Goal: Task Accomplishment & Management: Complete application form

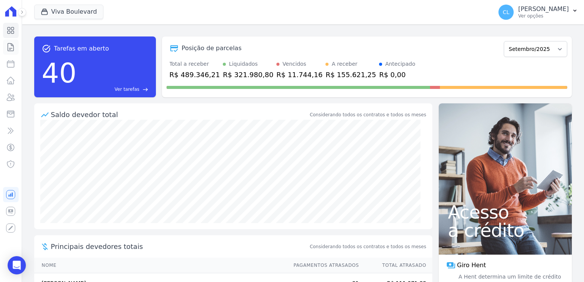
click at [7, 48] on icon at bounding box center [10, 47] width 9 height 9
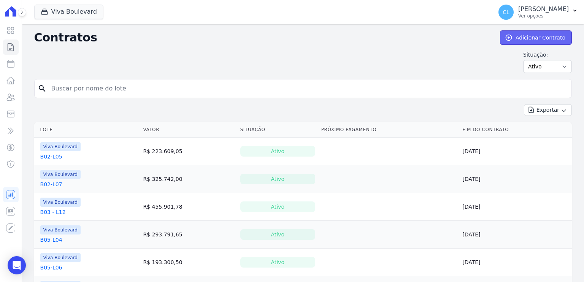
click at [517, 37] on link "Adicionar Contrato" at bounding box center [536, 37] width 72 height 14
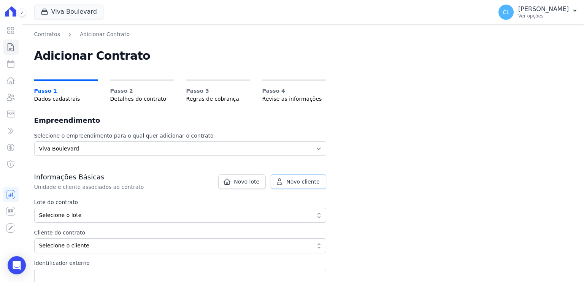
click at [294, 182] on span "Novo cliente" at bounding box center [302, 182] width 33 height 8
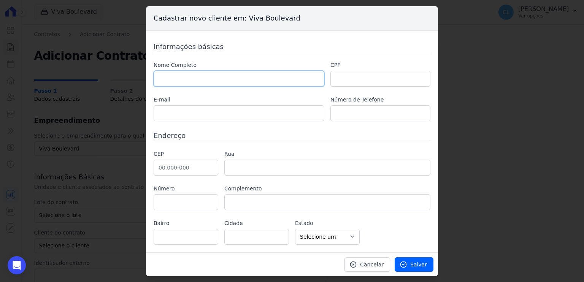
click at [191, 75] on input "text" at bounding box center [238, 79] width 171 height 16
paste input "[PERSON_NAME]"
type input "[PERSON_NAME]"
click at [374, 78] on input "text" at bounding box center [380, 79] width 100 height 16
paste input "015.146.306-99"
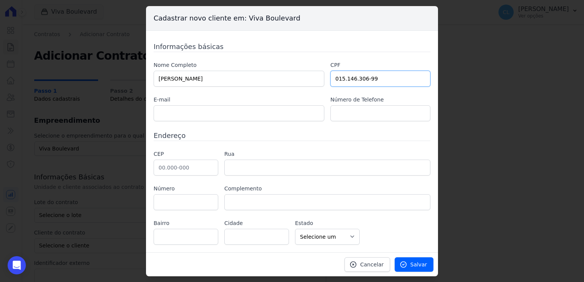
type input "015.146.306-99"
click at [220, 112] on input "text" at bounding box center [238, 113] width 171 height 16
paste input "fernandoferjreis@gmail.com"
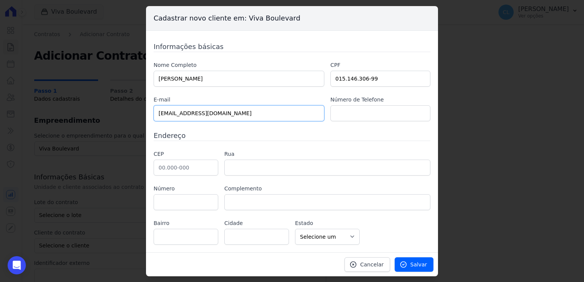
type input "fernandoferjreis@gmail.com"
drag, startPoint x: 343, startPoint y: 111, endPoint x: 347, endPoint y: 104, distance: 6.8
click at [343, 111] on input "text" at bounding box center [380, 113] width 100 height 16
paste input "(31) 98567-4585"
type input "(31) 98567-4585"
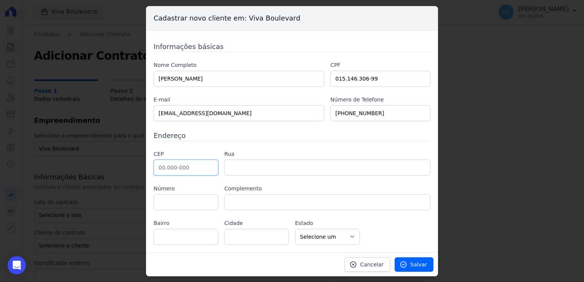
click at [183, 165] on input "text" at bounding box center [185, 168] width 65 height 16
paste input "36.408-383"
type input "36.408-383"
type input "Rua Antônio José da Costa"
type input "Tiradentes"
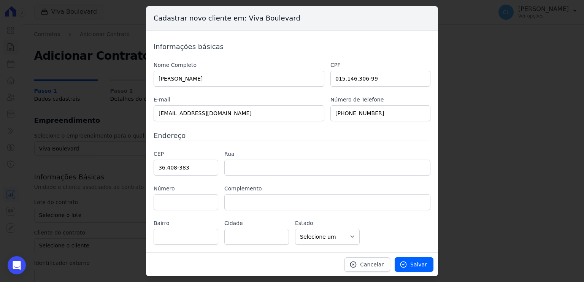
type input "Conselheiro Lafaiete"
select select "MG"
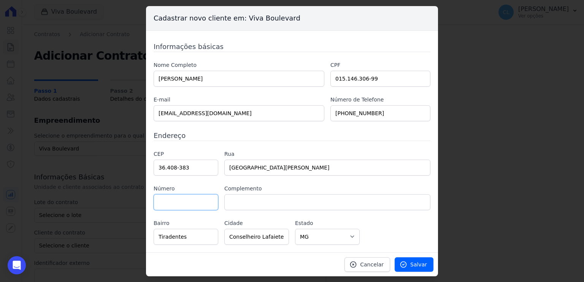
click at [172, 207] on input "text" at bounding box center [185, 202] width 65 height 16
type input "300"
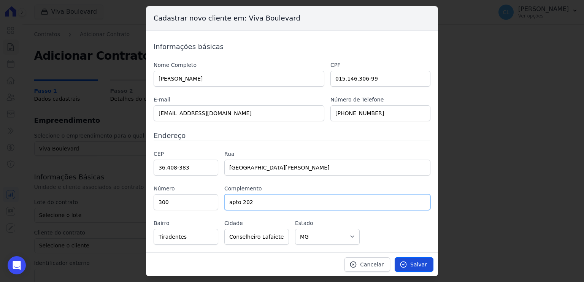
type input "apto 202"
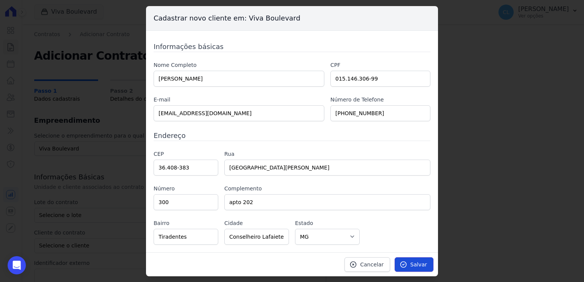
click at [413, 264] on span "Salvar" at bounding box center [418, 265] width 17 height 8
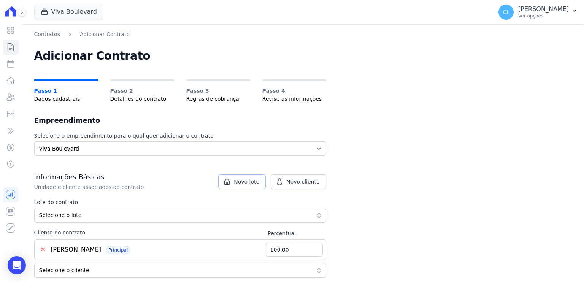
click at [237, 181] on span "Novo lote" at bounding box center [246, 182] width 25 height 8
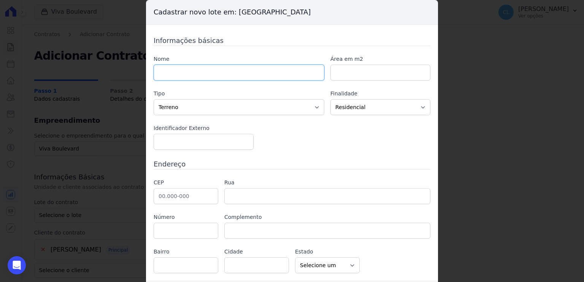
click at [189, 69] on input "text" at bounding box center [238, 73] width 171 height 16
type input "B22-L12"
drag, startPoint x: 181, startPoint y: 196, endPoint x: 187, endPoint y: 196, distance: 5.3
click at [181, 196] on input "text" at bounding box center [185, 196] width 65 height 16
paste input "30.315-382"
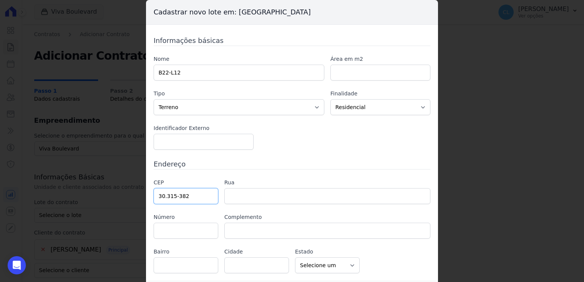
type input "30.315-382"
type input "Avenida dos Bandeirantes"
type input "Comiteco"
type input "Belo Horizonte"
select select "MG"
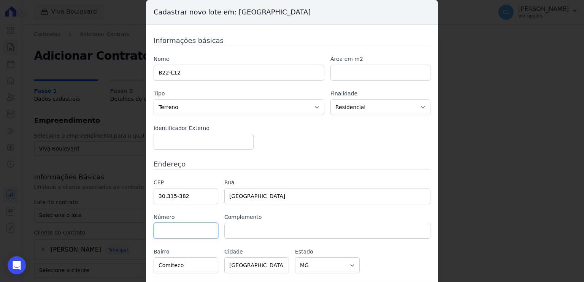
scroll to position [21, 0]
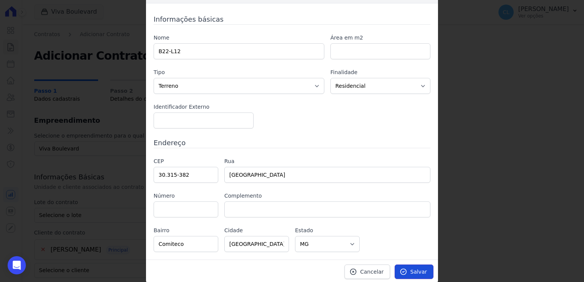
click at [413, 272] on span "Salvar" at bounding box center [418, 272] width 17 height 8
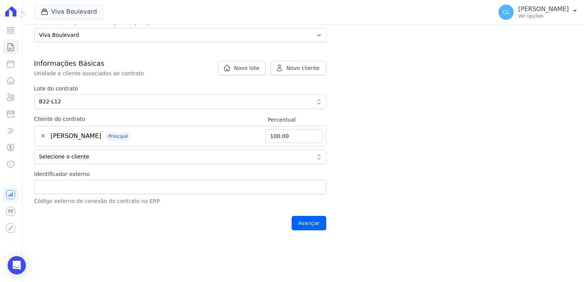
scroll to position [114, 0]
click at [93, 187] on input "Identificador externo" at bounding box center [180, 186] width 292 height 14
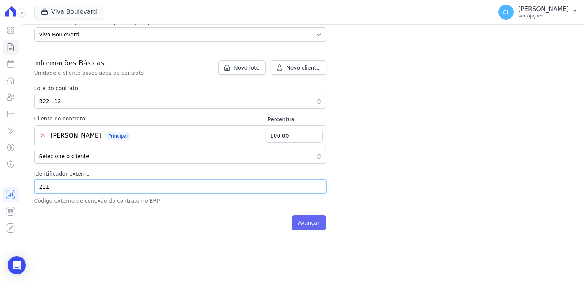
type input "211"
click at [299, 221] on input "Avançar" at bounding box center [308, 222] width 35 height 14
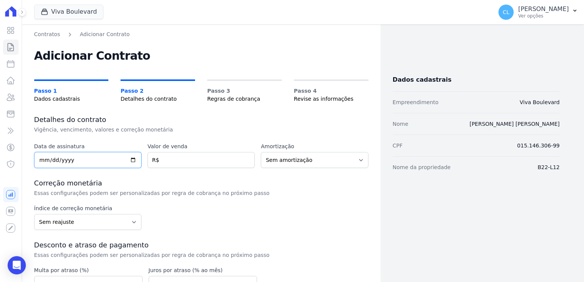
click at [93, 161] on input "date" at bounding box center [87, 160] width 107 height 16
type input "2025-09-10"
click at [175, 158] on input "number" at bounding box center [200, 160] width 107 height 16
type input "195700.83"
click at [310, 158] on select "Sem amortização Price Sac" at bounding box center [314, 160] width 107 height 16
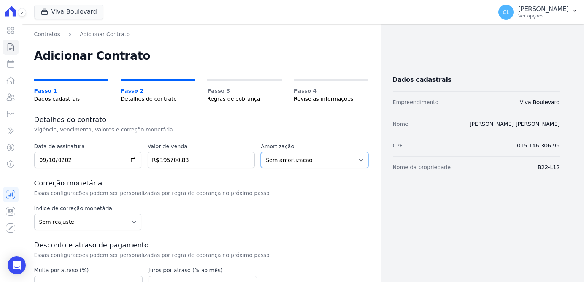
select select "price"
click at [261, 152] on select "Sem amortização Price Sac" at bounding box center [314, 160] width 107 height 16
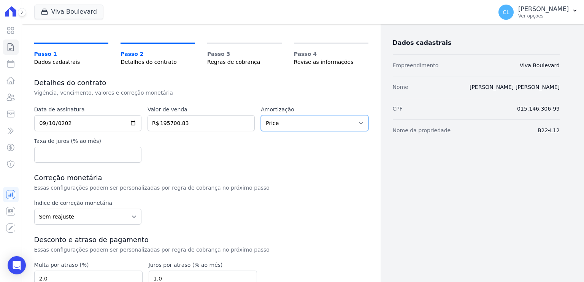
scroll to position [37, 0]
click at [106, 152] on input "number" at bounding box center [87, 154] width 107 height 16
type input "0"
click at [128, 218] on select "Sem reajuste Média dos últimos 12 meses acumulado de INCCM Média dos últimos 12…" at bounding box center [87, 216] width 107 height 16
select select "ipca"
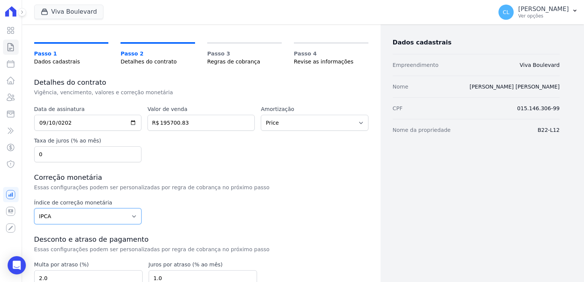
click at [34, 208] on select "Sem reajuste Média dos últimos 12 meses acumulado de INCCM Média dos últimos 12…" at bounding box center [87, 216] width 107 height 16
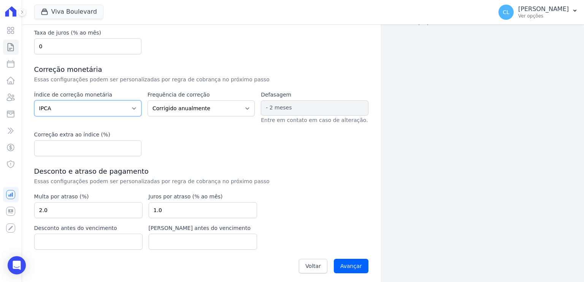
scroll to position [147, 0]
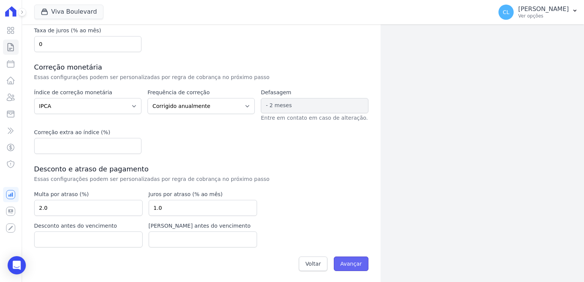
click at [347, 264] on input "Avançar" at bounding box center [351, 263] width 35 height 14
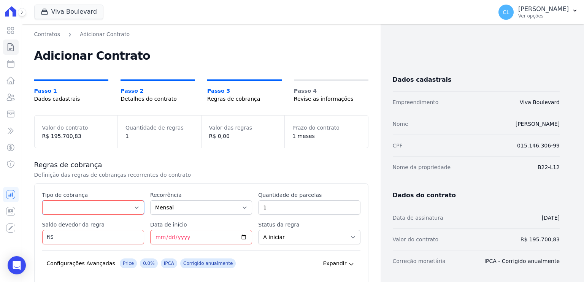
click at [108, 206] on select "Parcela Normal Entrada Sinal Intercalada Chaves Pré-chaves Pós-chaves Impostos …" at bounding box center [93, 207] width 102 height 14
select select "down_payment"
click at [42, 200] on select "Parcela Normal Entrada Sinal Intercalada Chaves Pré-chaves Pós-chaves Impostos …" at bounding box center [93, 207] width 102 height 14
click at [191, 234] on input "Data de início" at bounding box center [201, 237] width 102 height 14
type input "2025-11-20"
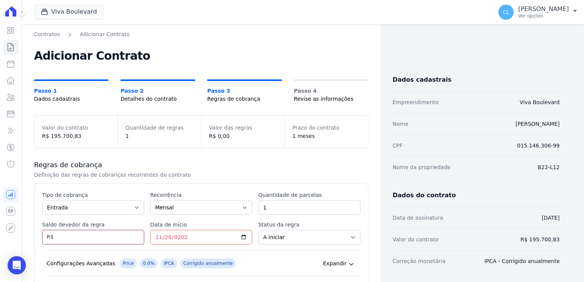
click at [122, 233] on input "Saldo devedor da regra" at bounding box center [93, 237] width 102 height 14
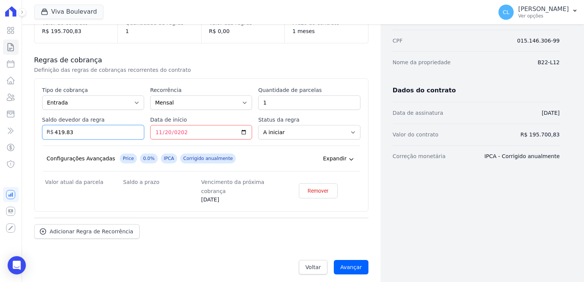
scroll to position [109, 0]
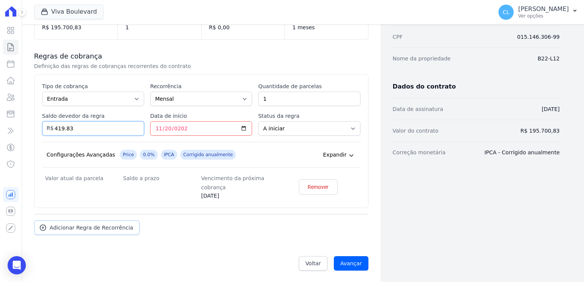
type input "419.83"
click at [199, 130] on input "2025-11-20" at bounding box center [201, 128] width 102 height 14
click at [109, 228] on span "Adicionar Regra de Recorrência" at bounding box center [92, 228] width 84 height 8
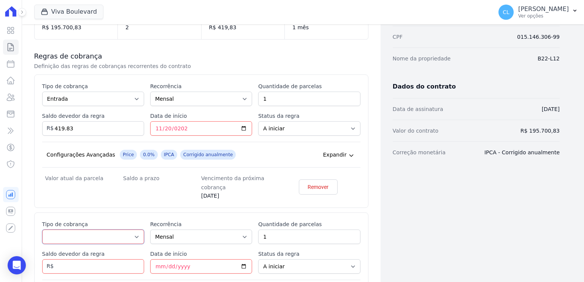
click at [103, 235] on select "Parcela Normal Entrada Sinal Intercalada Chaves Pré-chaves Pós-chaves Impostos …" at bounding box center [93, 236] width 102 height 14
select select "down_payment"
click at [42, 229] on select "Parcela Normal Entrada Sinal Intercalada Chaves Pré-chaves Pós-chaves Impostos …" at bounding box center [93, 236] width 102 height 14
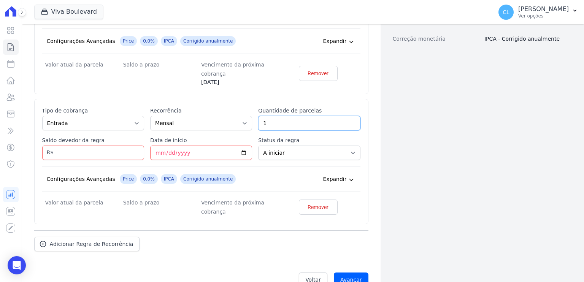
scroll to position [223, 0]
drag, startPoint x: 276, startPoint y: 123, endPoint x: 258, endPoint y: 120, distance: 18.1
click at [258, 120] on input "1" at bounding box center [309, 123] width 102 height 14
type input "2"
click at [77, 150] on input "Saldo devedor da regra" at bounding box center [93, 152] width 102 height 14
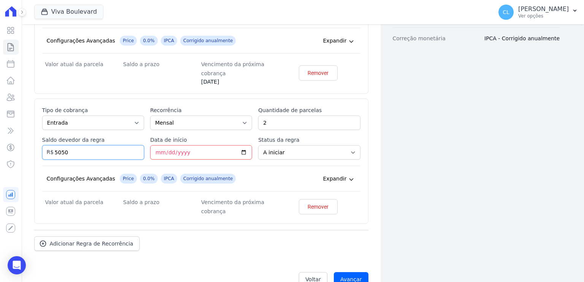
type input "5050"
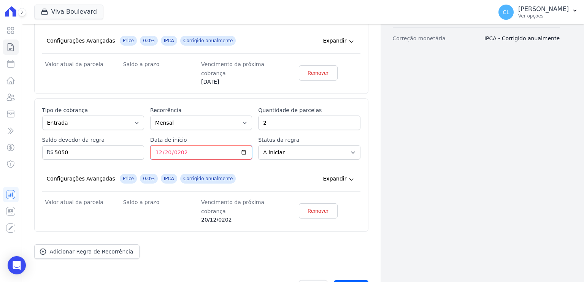
type input "2025-12-20"
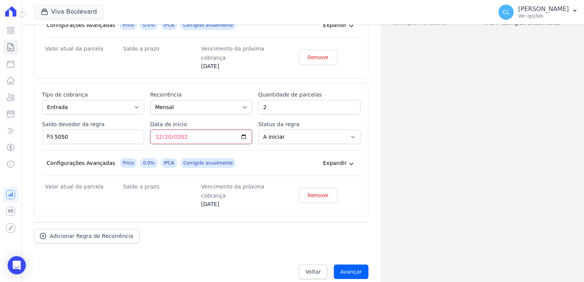
scroll to position [247, 0]
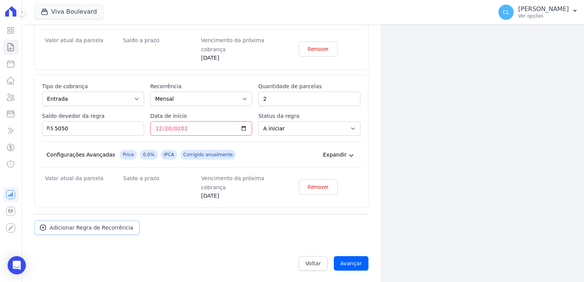
click at [91, 228] on span "Adicionar Regra de Recorrência" at bounding box center [92, 228] width 84 height 8
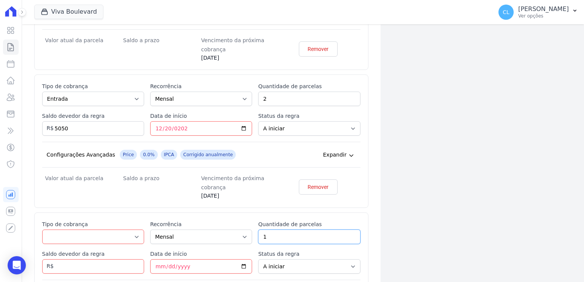
drag, startPoint x: 272, startPoint y: 236, endPoint x: 245, endPoint y: 235, distance: 27.0
click at [245, 235] on div "Esse tipo de parcela não entra no saldo devedor do contrato. Tipo de cobrança P…" at bounding box center [201, 274] width 318 height 109
type input "60"
click at [153, 263] on input "Data de início" at bounding box center [201, 266] width 102 height 14
type input "2025-02-20"
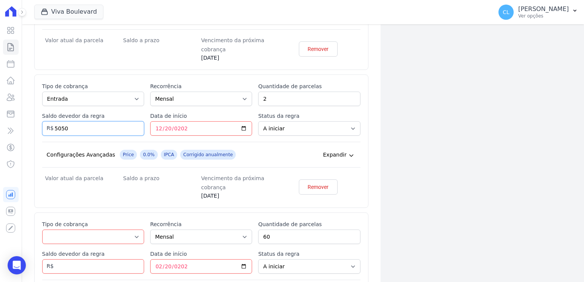
drag, startPoint x: 75, startPoint y: 125, endPoint x: 52, endPoint y: 124, distance: 23.6
click at [52, 124] on div "Saldo devedor da regra 5050 R$" at bounding box center [93, 124] width 102 height 24
type input "10100"
click at [217, 128] on input "2025-12-20" at bounding box center [201, 128] width 102 height 14
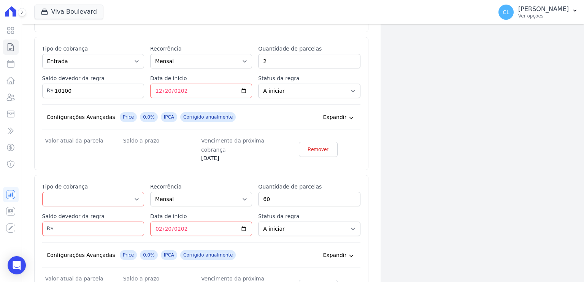
click at [348, 119] on icon at bounding box center [351, 118] width 6 height 6
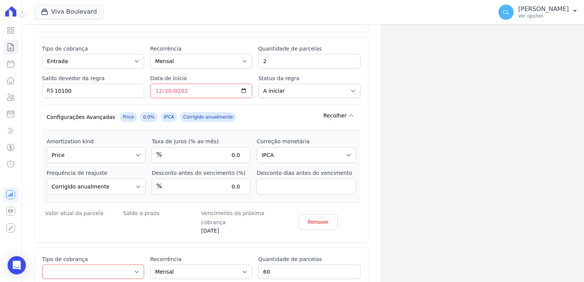
scroll to position [285, 0]
click at [345, 154] on select "Sem reajuste Média dos últimos 12 meses acumulado de INCCM Média dos últimos 12…" at bounding box center [305, 155] width 99 height 16
select select
click at [256, 147] on select "Sem reajuste Média dos últimos 12 meses acumulado de INCCM Média dos últimos 12…" at bounding box center [305, 155] width 99 height 16
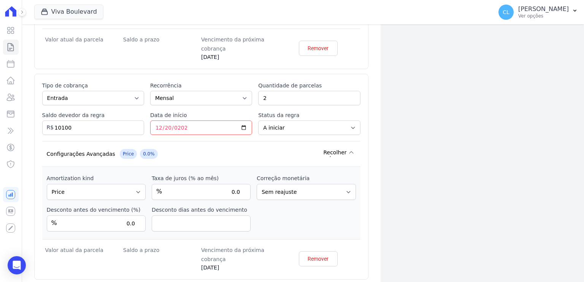
click at [348, 152] on icon at bounding box center [351, 152] width 6 height 6
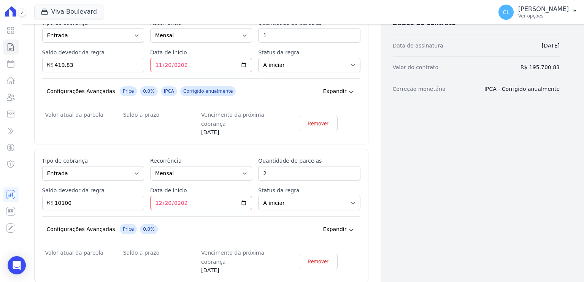
click at [349, 90] on icon at bounding box center [351, 92] width 6 height 6
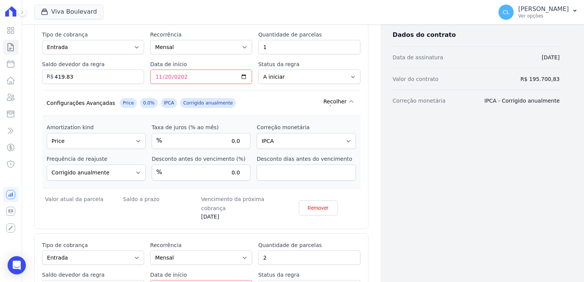
drag, startPoint x: 350, startPoint y: 129, endPoint x: 344, endPoint y: 140, distance: 12.6
click at [350, 129] on label "Correção monetária" at bounding box center [305, 127] width 99 height 8
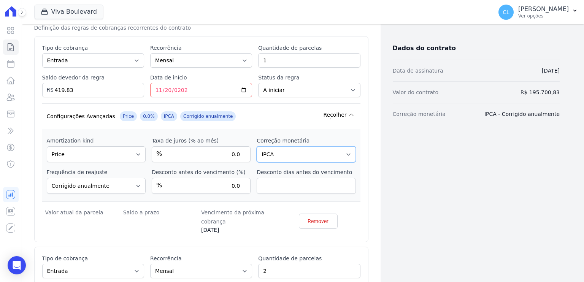
click at [335, 155] on select "Sem reajuste Média dos últimos 12 meses acumulado de INCCM Média dos últimos 12…" at bounding box center [305, 154] width 99 height 16
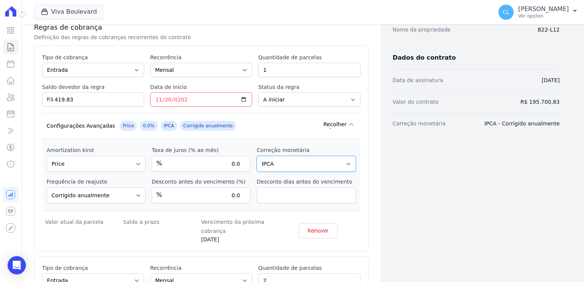
click at [338, 160] on select "Sem reajuste Média dos últimos 12 meses acumulado de INCCM Média dos últimos 12…" at bounding box center [305, 164] width 99 height 16
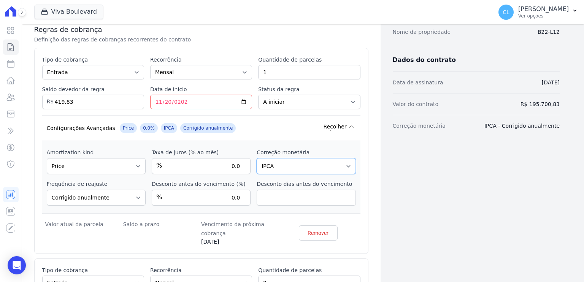
click at [339, 165] on select "Sem reajuste Média dos últimos 12 meses acumulado de INCCM Média dos últimos 12…" at bounding box center [305, 166] width 99 height 16
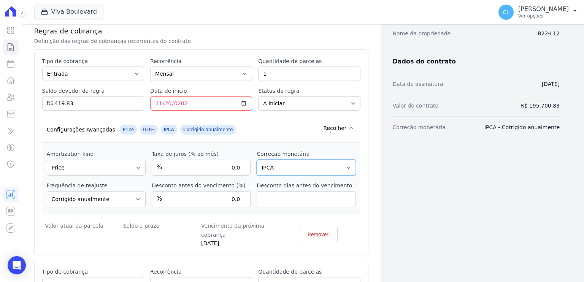
scroll to position [134, 0]
click at [332, 163] on select "Sem reajuste Média dos últimos 12 meses acumulado de INCCM Média dos últimos 12…" at bounding box center [305, 168] width 99 height 16
click at [341, 170] on select "Sem reajuste Média dos últimos 12 meses acumulado de INCCM Média dos últimos 12…" at bounding box center [305, 168] width 99 height 16
select select
click at [256, 160] on select "Sem reajuste Média dos últimos 12 meses acumulado de INCCM Média dos últimos 12…" at bounding box center [305, 168] width 99 height 16
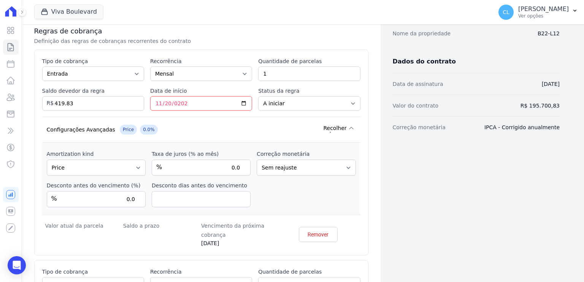
click at [348, 127] on icon at bounding box center [351, 128] width 6 height 6
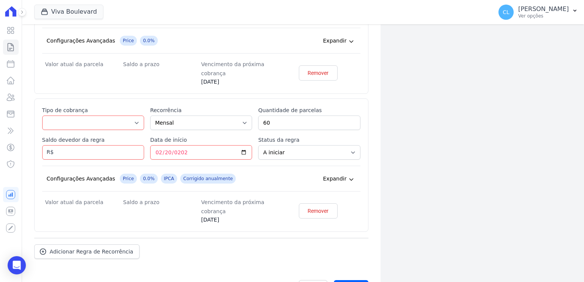
scroll to position [361, 0]
click at [81, 118] on select "Parcela Normal Entrada Sinal Intercalada Chaves Pré-chaves Pós-chaves Impostos …" at bounding box center [93, 122] width 102 height 14
select select "standard"
click at [42, 115] on select "Parcela Normal Entrada Sinal Intercalada Chaves Pré-chaves Pós-chaves Impostos …" at bounding box center [93, 122] width 102 height 14
click at [86, 152] on input "Saldo devedor da regra" at bounding box center [93, 152] width 102 height 14
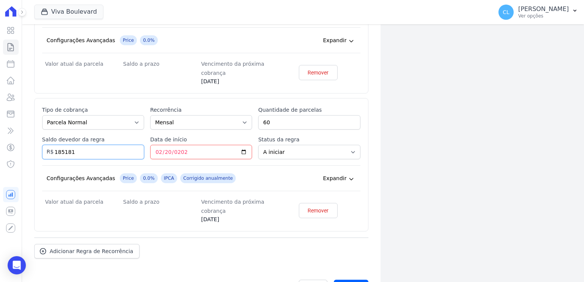
type input "185181"
click at [348, 176] on icon at bounding box center [351, 179] width 6 height 6
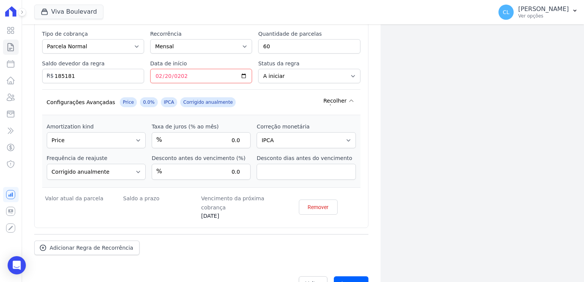
scroll to position [457, 0]
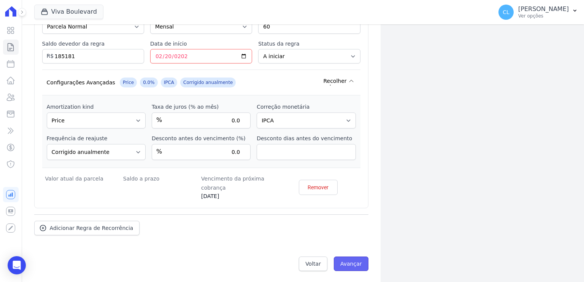
click at [357, 263] on input "Avançar" at bounding box center [351, 263] width 35 height 14
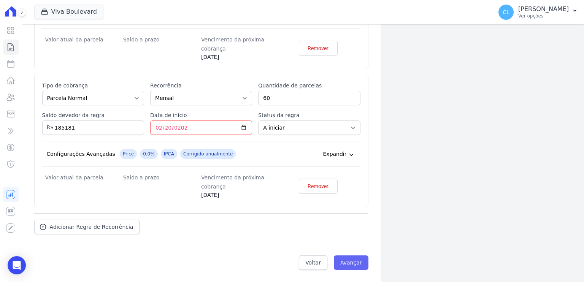
scroll to position [385, 0]
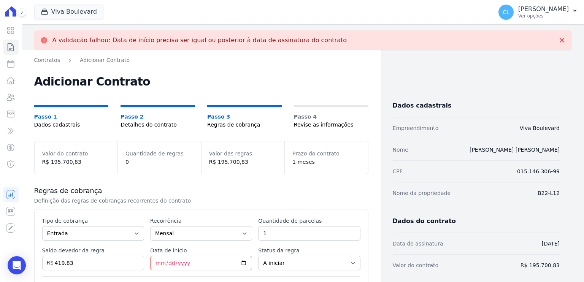
click at [271, 43] on p "A validação falhou: Data de início precisa ser igual ou posterior à data de ass…" at bounding box center [199, 40] width 294 height 8
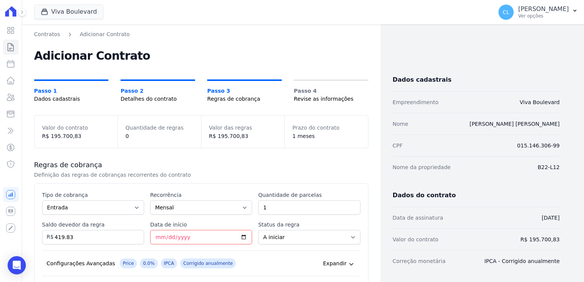
click at [41, 90] on span "Passo 1" at bounding box center [71, 91] width 74 height 8
click at [124, 90] on span "Passo 2" at bounding box center [157, 91] width 74 height 8
click at [87, 35] on link "Adicionar Contrato" at bounding box center [105, 34] width 50 height 8
click at [45, 35] on link "Contratos" at bounding box center [47, 34] width 26 height 8
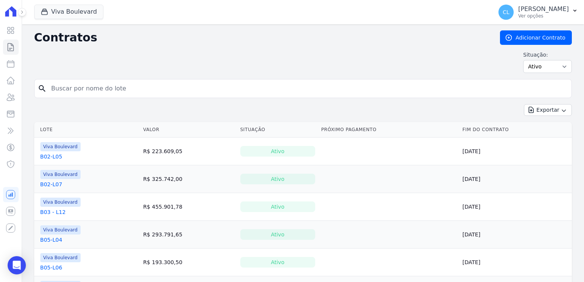
click at [87, 91] on input "search" at bounding box center [307, 88] width 521 height 15
type input "b12"
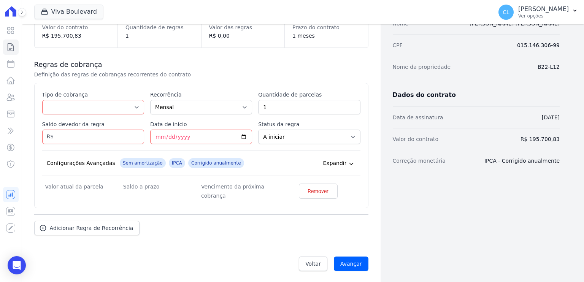
scroll to position [101, 0]
click at [310, 258] on link "Voltar" at bounding box center [313, 263] width 28 height 14
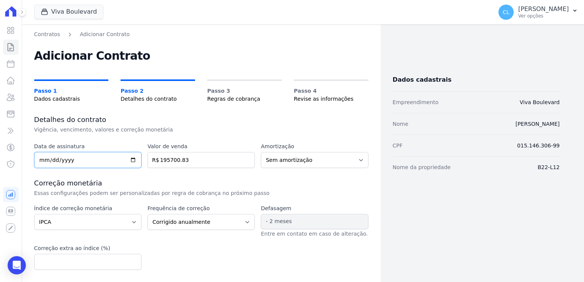
click at [86, 159] on input "[DATE]" at bounding box center [87, 160] width 107 height 16
click at [274, 157] on select "Sem amortização Price Sac" at bounding box center [314, 160] width 107 height 16
select select "price"
click at [261, 152] on select "Sem amortização Price Sac" at bounding box center [314, 160] width 107 height 16
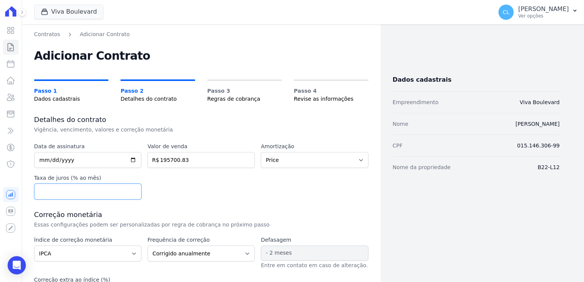
click at [111, 190] on input "number" at bounding box center [87, 192] width 107 height 16
type input "0.0"
click at [231, 197] on div "Data de assinatura [DATE] Valor de venda 195700.83 R$ Amortização Sem amortizaç…" at bounding box center [201, 170] width 334 height 57
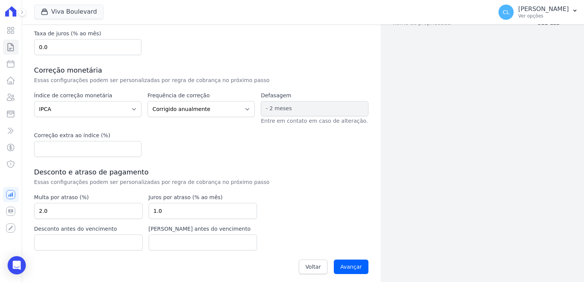
scroll to position [147, 0]
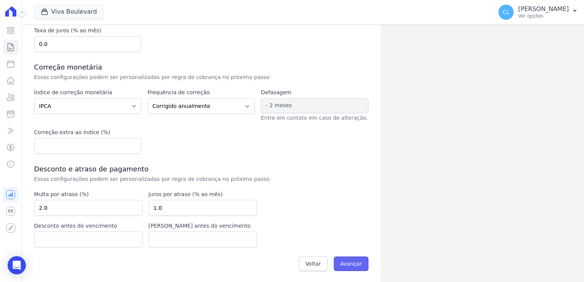
click at [347, 259] on input "Avançar" at bounding box center [351, 263] width 35 height 14
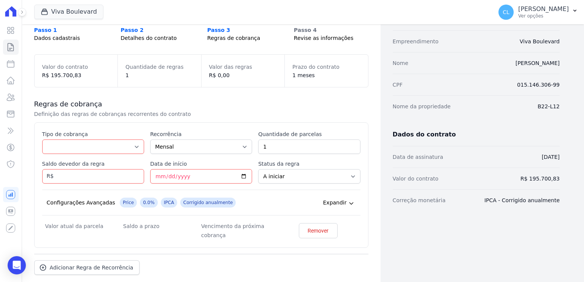
scroll to position [101, 0]
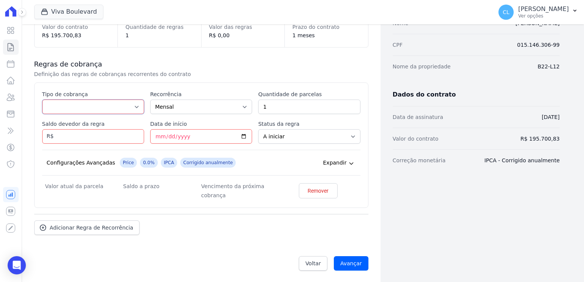
click at [136, 101] on select "Parcela Normal Entrada Sinal Intercalada Chaves Pré-chaves Pós-chaves Impostos …" at bounding box center [93, 107] width 102 height 14
select select "deposit"
click at [42, 100] on select "Parcela Normal Entrada Sinal Intercalada Chaves Pré-chaves Pós-chaves Impostos …" at bounding box center [93, 107] width 102 height 14
click at [98, 136] on input "Saldo devedor da regra" at bounding box center [93, 136] width 102 height 14
type input "419.83"
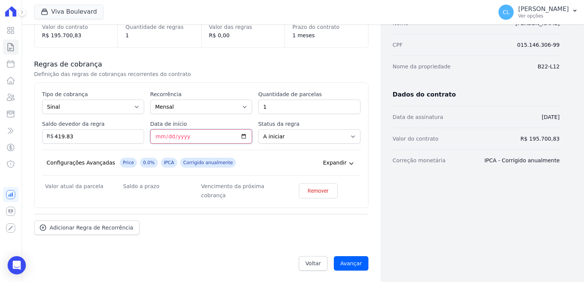
click at [150, 135] on input "Data de início" at bounding box center [201, 136] width 102 height 14
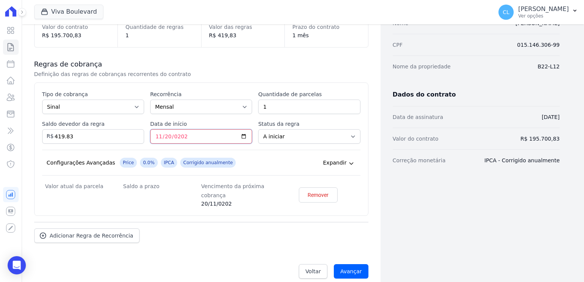
type input "2025-11-20"
click at [290, 156] on div "Configurações Avançadas Price 0.0% IPCA Corrigido anualmente Expandir" at bounding box center [201, 163] width 318 height 26
click at [348, 165] on icon at bounding box center [351, 163] width 6 height 6
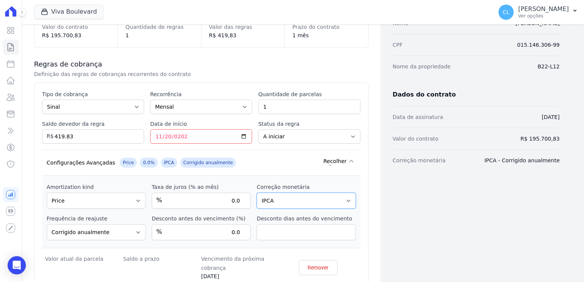
click at [334, 197] on select "Sem reajuste Média dos últimos 12 meses acumulado de INCCM Média dos últimos 12…" at bounding box center [305, 201] width 99 height 16
select select
click at [256, 193] on select "Sem reajuste Média dos últimos 12 meses acumulado de INCCM Média dos últimos 12…" at bounding box center [305, 201] width 99 height 16
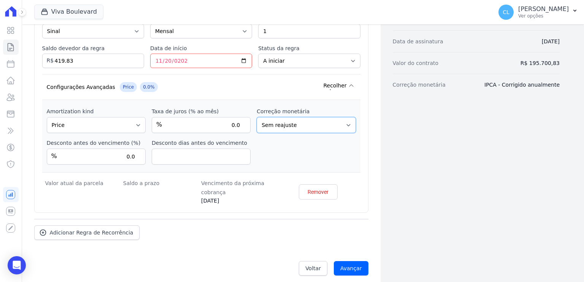
scroll to position [176, 0]
click at [302, 158] on div "Amortization kind Sem amortização Price Sac Taxa de juros (% ao mês) % 0.0 Corr…" at bounding box center [201, 136] width 318 height 73
click at [348, 83] on icon at bounding box center [351, 85] width 6 height 6
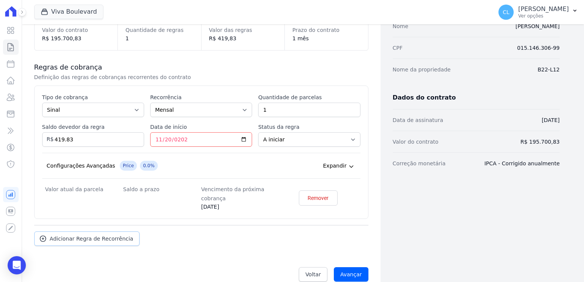
scroll to position [109, 0]
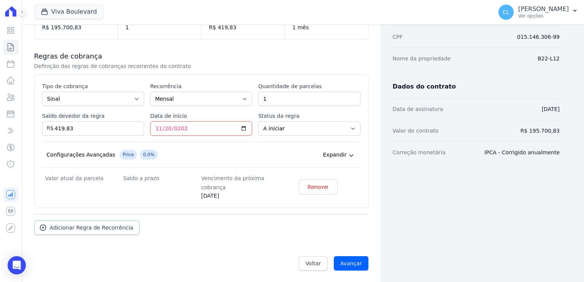
click at [100, 229] on span "Adicionar Regra de Recorrência" at bounding box center [92, 228] width 84 height 8
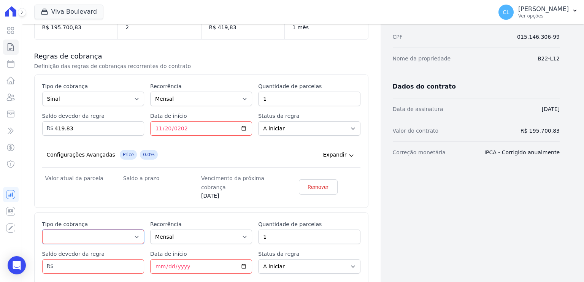
click at [99, 233] on select "Parcela Normal Entrada Sinal Intercalada Chaves Pré-chaves Pós-chaves Impostos …" at bounding box center [93, 236] width 102 height 14
click at [140, 236] on select "Parcela Normal Entrada Sinal Intercalada Chaves Pré-chaves Pós-chaves Impostos …" at bounding box center [93, 236] width 102 height 14
select select "down_payment"
click at [42, 229] on select "Parcela Normal Entrada Sinal Intercalada Chaves Pré-chaves Pós-chaves Impostos …" at bounding box center [93, 236] width 102 height 14
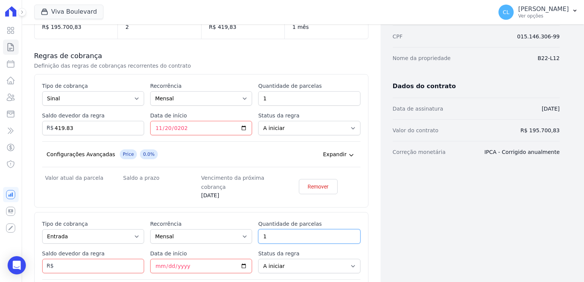
click at [271, 237] on input "1" at bounding box center [309, 236] width 102 height 14
drag, startPoint x: 271, startPoint y: 237, endPoint x: 250, endPoint y: 234, distance: 20.8
click at [250, 234] on div "Esse tipo de parcela não entra no saldo devedor do contrato. Tipo de cobrança P…" at bounding box center [201, 274] width 318 height 109
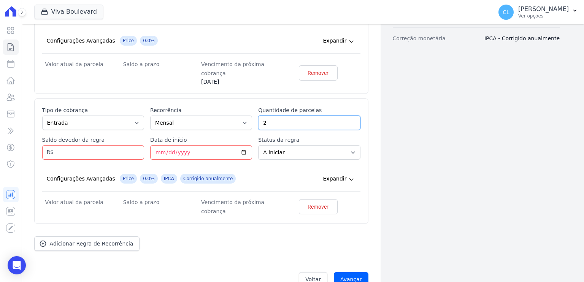
type input "2"
click at [349, 179] on icon at bounding box center [350, 180] width 3 height 2
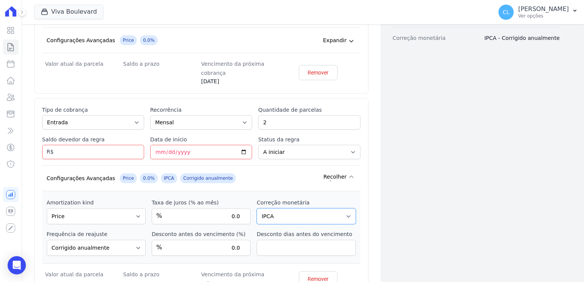
click at [333, 214] on select "Sem reajuste Média dos últimos 12 meses acumulado de INCCM Média dos últimos 12…" at bounding box center [305, 216] width 99 height 16
select select
click at [256, 208] on select "Sem reajuste Média dos últimos 12 meses acumulado de INCCM Média dos últimos 12…" at bounding box center [305, 216] width 99 height 16
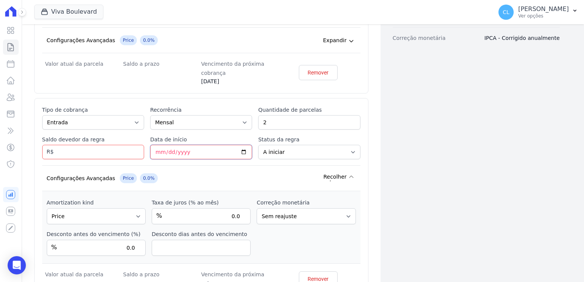
click at [157, 152] on input "Data de início" at bounding box center [201, 152] width 102 height 14
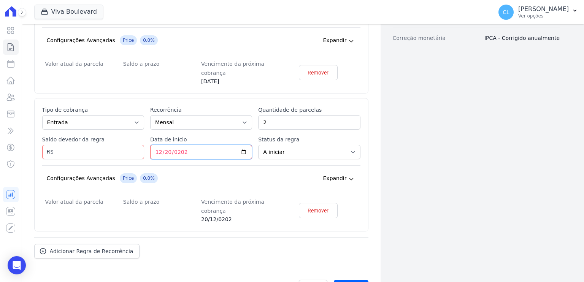
type input "2025-12-20"
click at [112, 153] on input "Saldo devedor da regra" at bounding box center [93, 152] width 102 height 14
type input "10100"
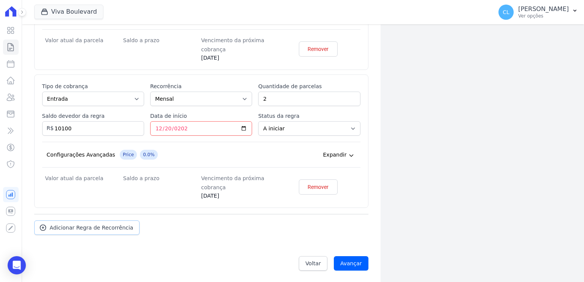
click at [121, 224] on span "Adicionar Regra de Recorrência" at bounding box center [92, 228] width 84 height 8
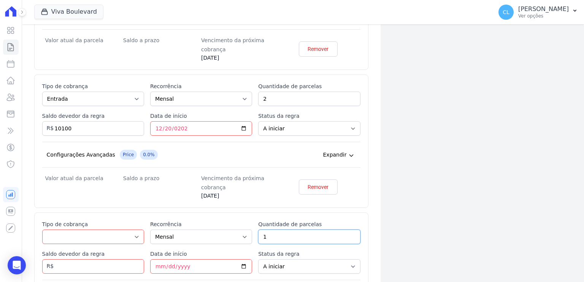
drag, startPoint x: 270, startPoint y: 234, endPoint x: 258, endPoint y: 234, distance: 12.5
click at [258, 234] on input "1" at bounding box center [309, 236] width 102 height 14
type input "60"
click at [136, 237] on select "Parcela Normal Entrada Sinal Intercalada Chaves Pré-chaves Pós-chaves Impostos …" at bounding box center [93, 236] width 102 height 14
select select "standard"
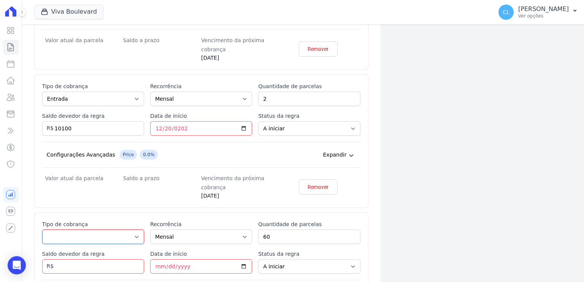
click at [42, 229] on select "Parcela Normal Entrada Sinal Intercalada Chaves Pré-chaves Pós-chaves Impostos …" at bounding box center [93, 236] width 102 height 14
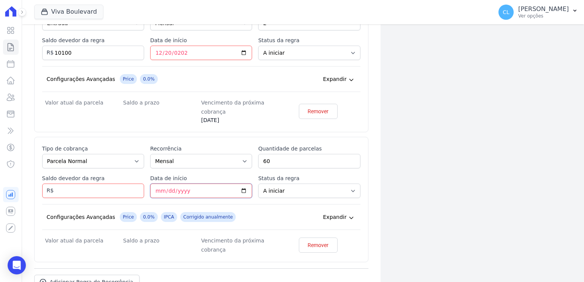
scroll to position [323, 0]
click at [153, 191] on input "Data de início" at bounding box center [201, 190] width 102 height 14
type input "2026-02-20"
click at [282, 189] on select "A iniciar Em aberto" at bounding box center [309, 190] width 102 height 14
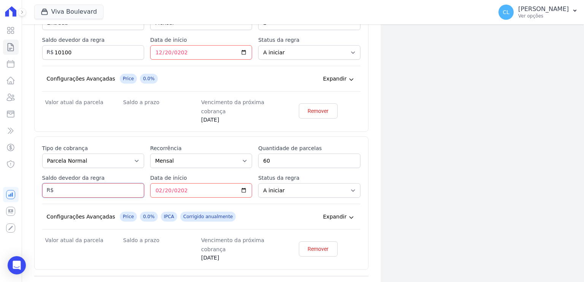
click at [87, 188] on input "Saldo devedor da regra" at bounding box center [93, 190] width 102 height 14
type input "185181.00"
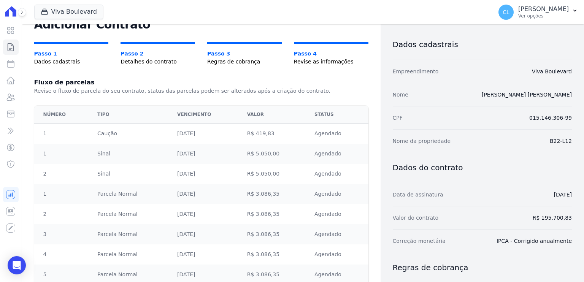
scroll to position [38, 0]
click at [114, 135] on td "Caução" at bounding box center [133, 133] width 80 height 21
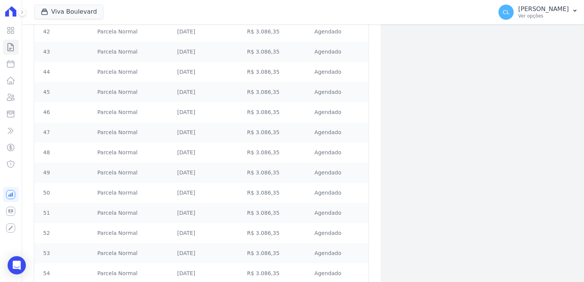
scroll to position [1199, 0]
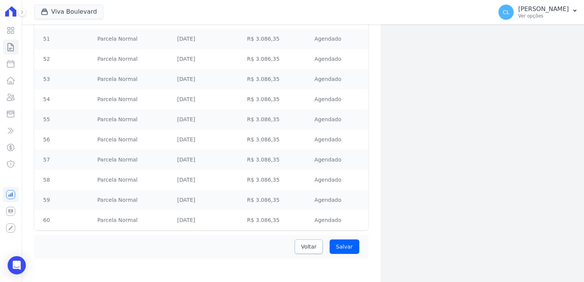
click at [304, 244] on span "Voltar" at bounding box center [309, 247] width 16 height 8
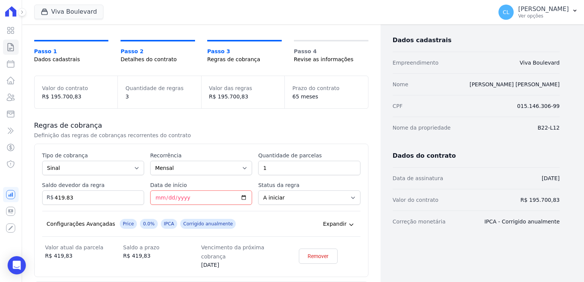
scroll to position [39, 0]
click at [135, 168] on select "Parcela Normal Entrada Sinal Intercalada Chaves Pré-chaves Pós-chaves Impostos …" at bounding box center [93, 168] width 102 height 14
select select "down_payment"
click at [42, 161] on select "Parcela Normal Entrada Sinal Intercalada Chaves Pré-chaves Pós-chaves Impostos …" at bounding box center [93, 168] width 102 height 14
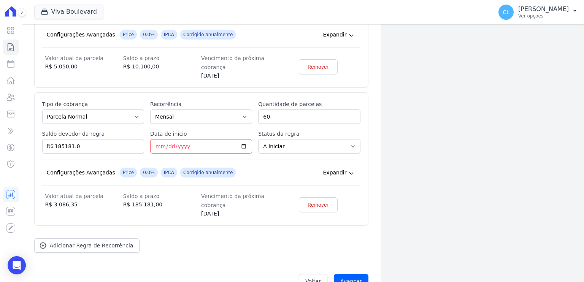
scroll to position [385, 0]
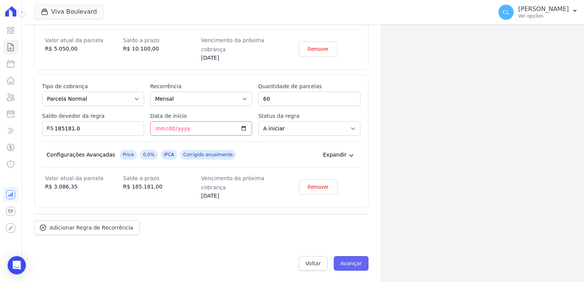
click at [357, 264] on input "Avançar" at bounding box center [351, 263] width 35 height 14
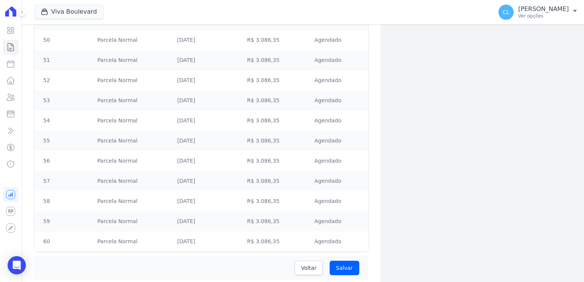
scroll to position [1199, 0]
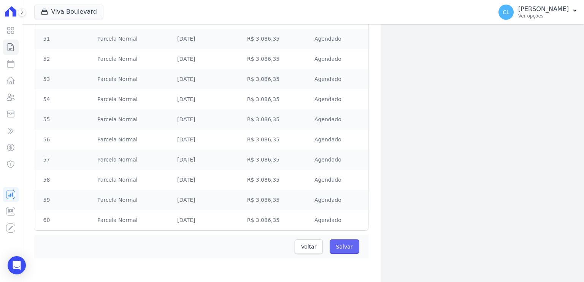
click at [348, 246] on input "Salvar" at bounding box center [344, 246] width 30 height 14
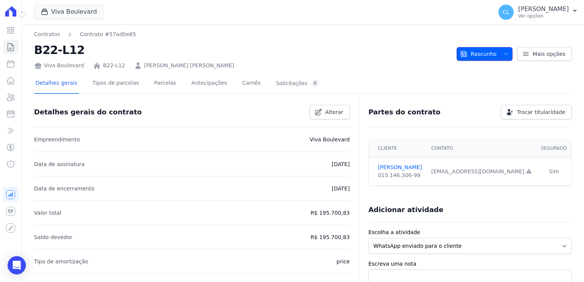
click at [499, 55] on span "button" at bounding box center [503, 54] width 9 height 12
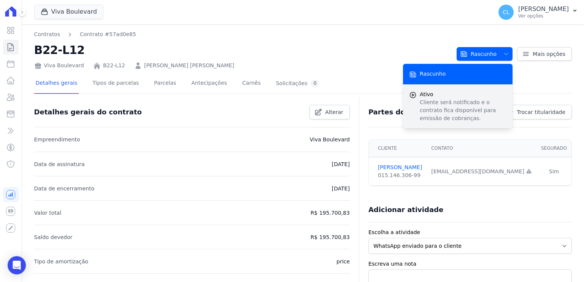
click at [425, 97] on span "Ativo" at bounding box center [462, 94] width 87 height 8
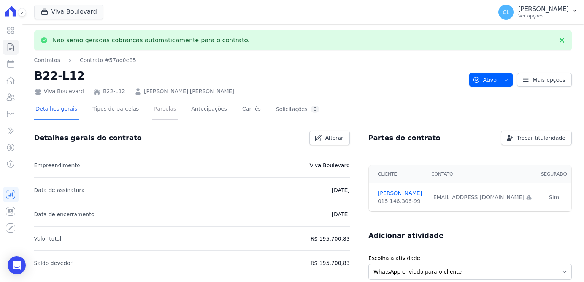
click at [153, 111] on link "Parcelas" at bounding box center [164, 110] width 25 height 20
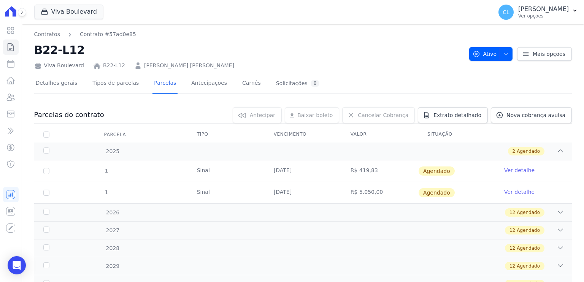
click at [507, 170] on link "Ver detalhe" at bounding box center [519, 170] width 30 height 8
click at [516, 170] on link "Ver detalhe" at bounding box center [519, 170] width 30 height 8
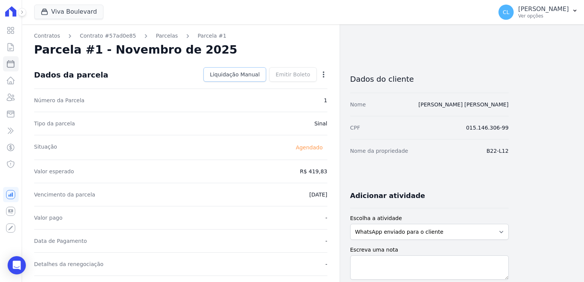
click at [246, 77] on span "Liquidação Manual" at bounding box center [235, 75] width 50 height 8
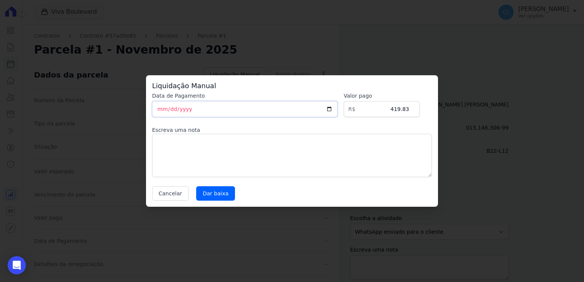
click at [164, 109] on input "[DATE]" at bounding box center [244, 109] width 185 height 16
click at [171, 144] on textarea at bounding box center [292, 155] width 280 height 43
type textarea "Será Cobrado via Conta Pronta"
click at [212, 194] on input "Dar baixa" at bounding box center [215, 193] width 39 height 14
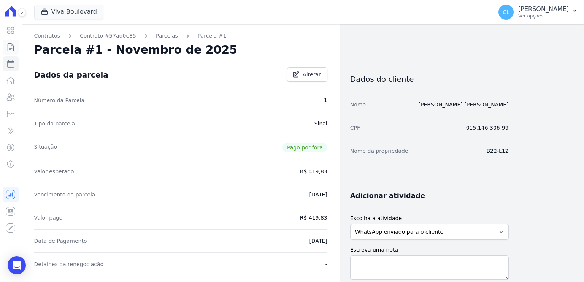
click at [6, 41] on link "Contratos" at bounding box center [11, 47] width 16 height 15
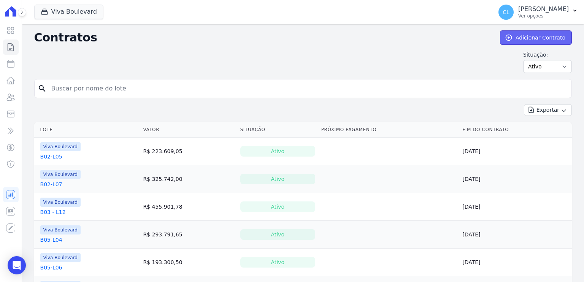
click at [544, 33] on link "Adicionar Contrato" at bounding box center [536, 37] width 72 height 14
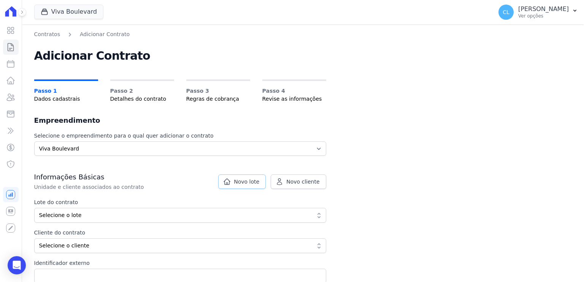
click at [256, 181] on span "Novo lote" at bounding box center [246, 182] width 25 height 8
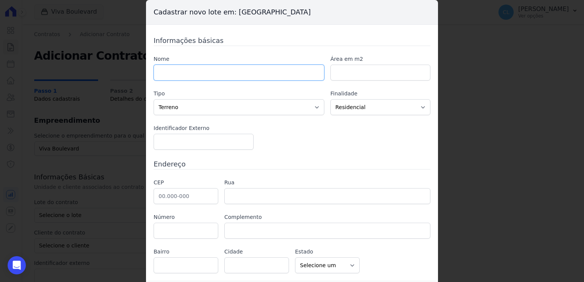
click at [176, 73] on input "text" at bounding box center [238, 73] width 171 height 16
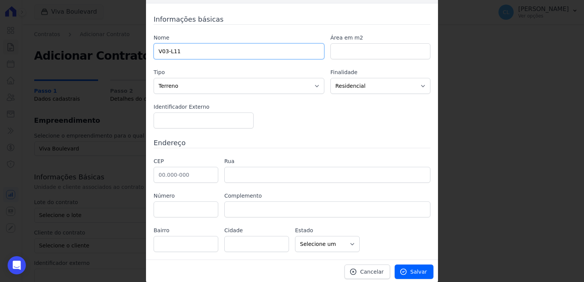
type input "V03-L11"
click at [173, 173] on input "text" at bounding box center [185, 175] width 65 height 16
paste input "30.315-382"
type input "30.315-382"
type input "[GEOGRAPHIC_DATA]"
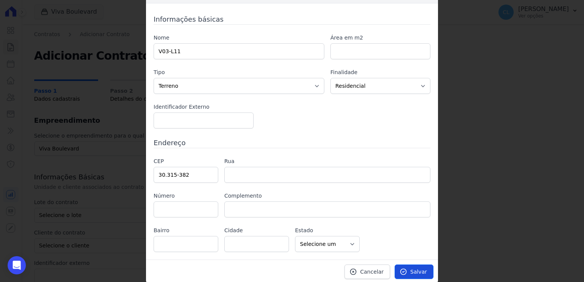
type input "Comiteco"
type input "[GEOGRAPHIC_DATA]"
select select "MG"
click at [410, 271] on span "Salvar" at bounding box center [418, 272] width 17 height 8
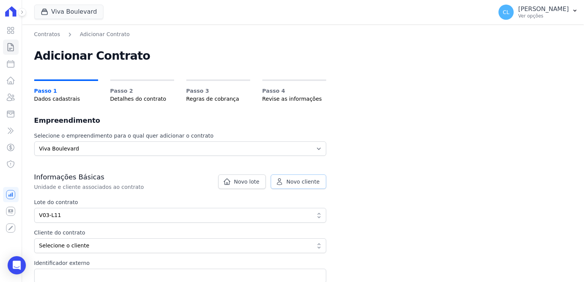
click at [293, 179] on span "Novo cliente" at bounding box center [302, 182] width 33 height 8
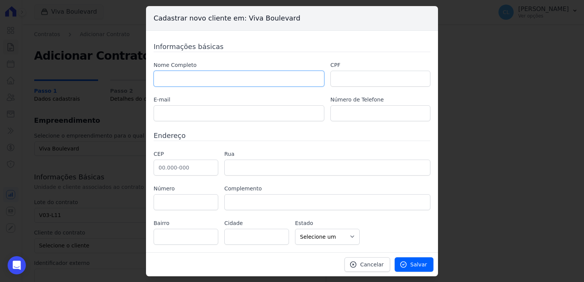
click at [280, 82] on input "text" at bounding box center [238, 79] width 171 height 16
paste input "ALEXANDRE FERREIRA DE REZENDE"
type input "ALEXANDRE FERREIRA DE REZENDE"
click at [372, 77] on input "text" at bounding box center [380, 79] width 100 height 16
paste input "072.831.046-58"
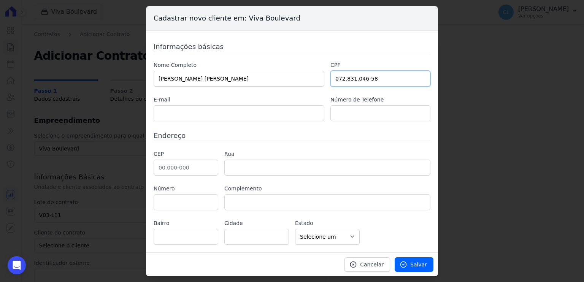
type input "072.831.046-58"
click at [202, 113] on input "text" at bounding box center [238, 113] width 171 height 16
paste input "miglr7@gmail.com"
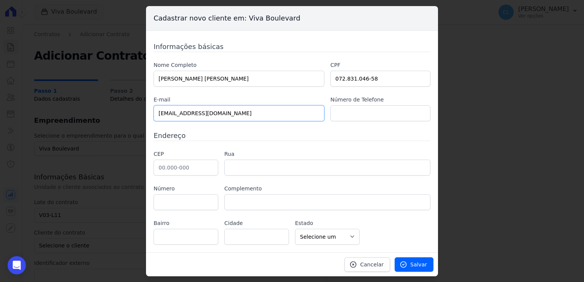
type input "miglr7@gmail.com"
click at [166, 164] on input "text" at bounding box center [185, 168] width 65 height 16
paste input "36.401-228"
type input "36.401-228"
type input "Rua Cristiano Nogueira"
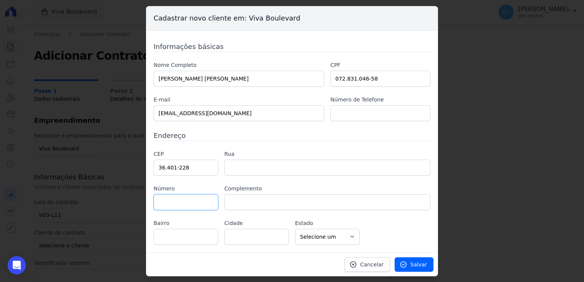
type input "Sagrado Coração de Jesus"
type input "Conselheiro Lafaiete"
select select "MG"
click at [185, 200] on input "text" at bounding box center [185, 202] width 65 height 16
type input "30"
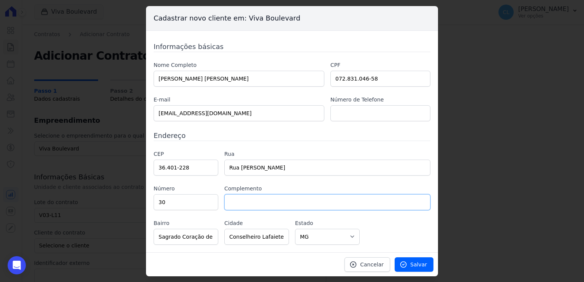
click at [248, 203] on input "text" at bounding box center [327, 202] width 206 height 16
type input "casa a"
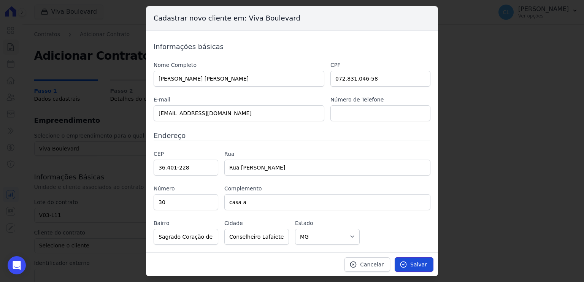
click at [417, 263] on span "Salvar" at bounding box center [418, 265] width 17 height 8
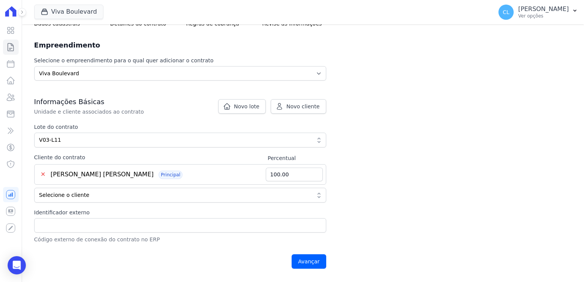
scroll to position [76, 0]
click at [121, 220] on input "Identificador externo" at bounding box center [180, 225] width 292 height 14
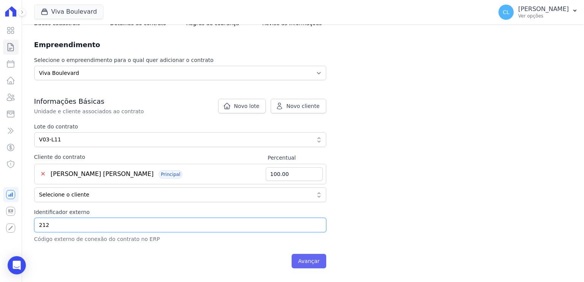
type input "212"
click at [313, 258] on input "Avançar" at bounding box center [308, 261] width 35 height 14
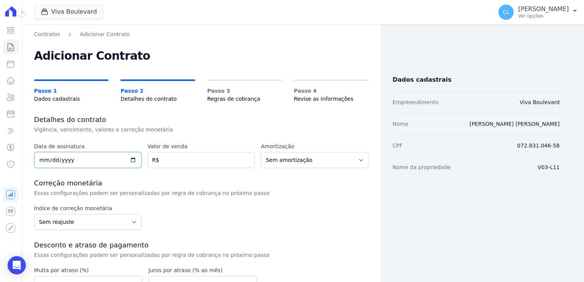
click at [40, 161] on input "date" at bounding box center [87, 160] width 107 height 16
type input "[DATE]"
click at [165, 154] on input "number" at bounding box center [200, 160] width 107 height 16
type input "168500.75"
click at [359, 159] on select "Sem amortização Price Sac" at bounding box center [314, 160] width 107 height 16
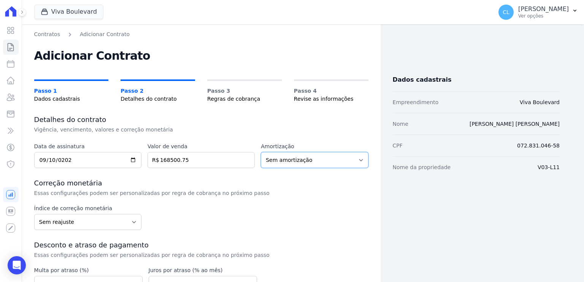
select select "price"
click at [261, 152] on select "Sem amortização Price Sac" at bounding box center [314, 160] width 107 height 16
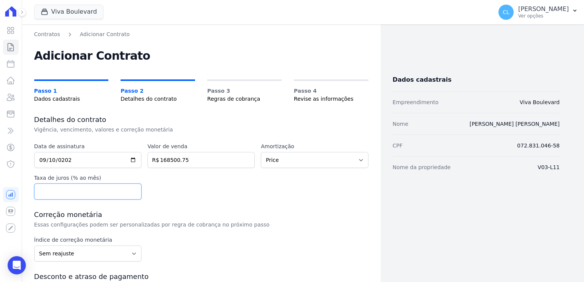
click at [100, 194] on input "number" at bounding box center [87, 192] width 107 height 16
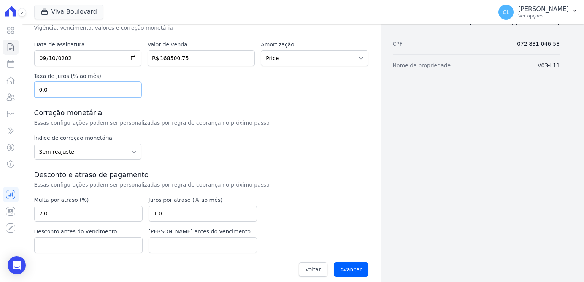
scroll to position [108, 0]
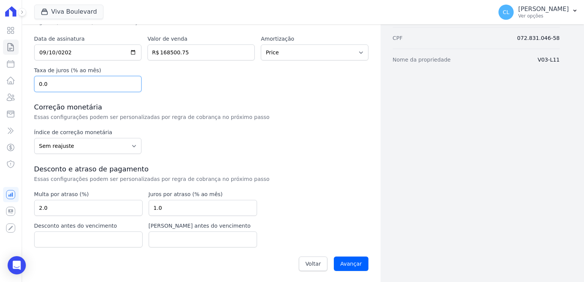
type input "0.0"
click at [126, 145] on select "Sem reajuste Média dos últimos 12 meses acumulado de INCCM Média dos últimos 12…" at bounding box center [87, 146] width 107 height 16
click at [115, 149] on select "Sem reajuste Média dos últimos 12 meses acumulado de INCCM Média dos últimos 12…" at bounding box center [87, 146] width 107 height 16
select select "ipca"
click at [34, 138] on select "Sem reajuste Média dos últimos 12 meses acumulado de INCCM Média dos últimos 12…" at bounding box center [87, 146] width 107 height 16
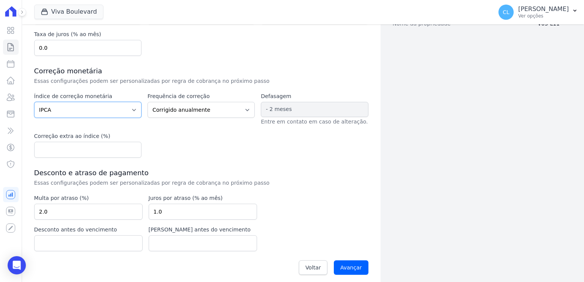
scroll to position [147, 0]
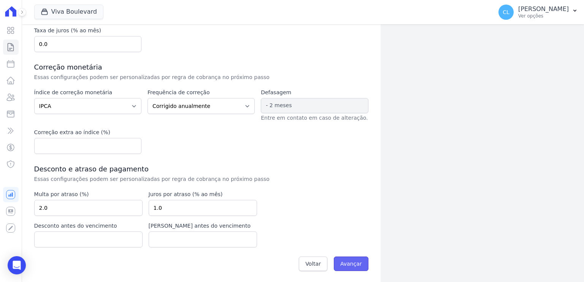
click at [342, 260] on input "Avançar" at bounding box center [351, 263] width 35 height 14
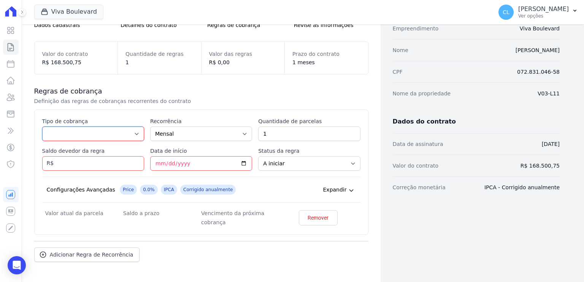
click at [136, 136] on select "Parcela Normal Entrada Sinal Intercalada Chaves Pré-chaves Pós-chaves Impostos …" at bounding box center [93, 134] width 102 height 14
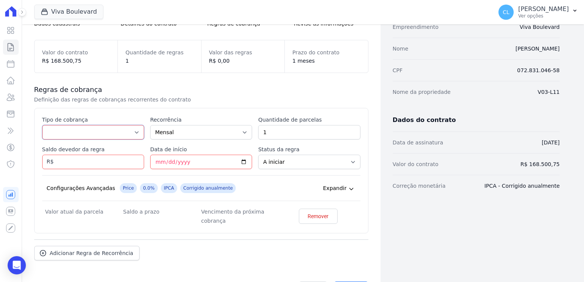
scroll to position [76, 0]
click at [140, 127] on select "Parcela Normal Entrada Sinal Intercalada Chaves Pré-chaves Pós-chaves Impostos …" at bounding box center [93, 132] width 102 height 14
click at [133, 130] on select "Parcela Normal Entrada Sinal Intercalada Chaves Pré-chaves Pós-chaves Impostos …" at bounding box center [93, 132] width 102 height 14
select select "deposit"
click at [42, 125] on select "Parcela Normal Entrada Sinal Intercalada Chaves Pré-chaves Pós-chaves Impostos …" at bounding box center [93, 132] width 102 height 14
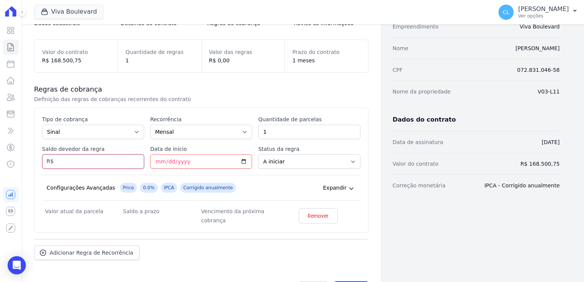
click at [79, 163] on input "Saldo devedor da regra" at bounding box center [93, 161] width 102 height 14
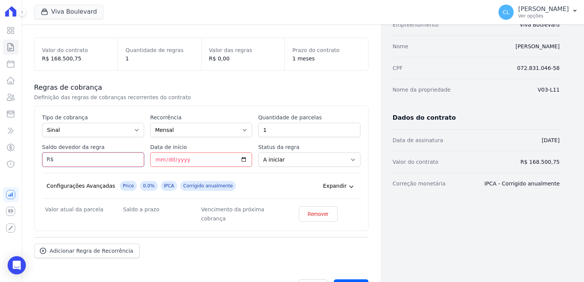
scroll to position [78, 0]
click at [73, 161] on input "Saldo devedor da regra" at bounding box center [93, 159] width 102 height 14
type input "905.90"
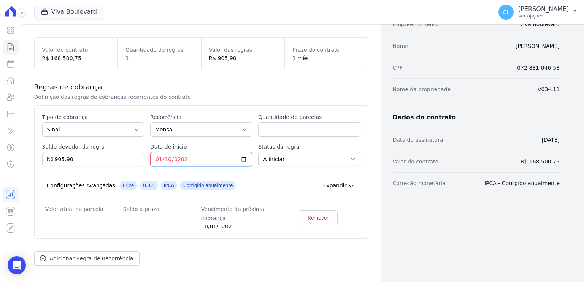
type input "2026-01-10"
click at [348, 184] on icon at bounding box center [351, 186] width 6 height 6
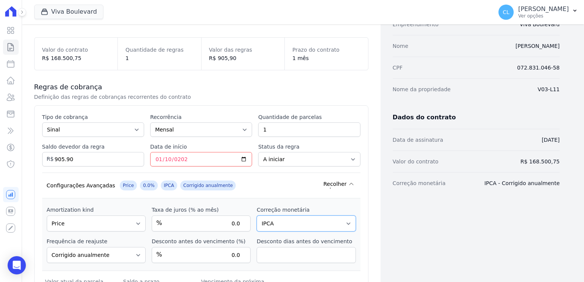
click at [343, 222] on select "Sem reajuste Média dos últimos 12 meses acumulado de INCCM Média dos últimos 12…" at bounding box center [305, 223] width 99 height 16
select select
click at [256, 215] on select "Sem reajuste Média dos últimos 12 meses acumulado de INCCM Média dos últimos 12…" at bounding box center [305, 223] width 99 height 16
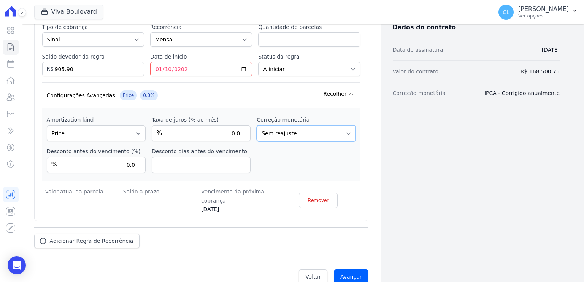
scroll to position [181, 0]
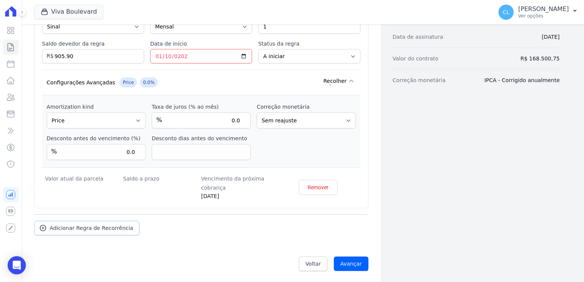
click at [106, 228] on span "Adicionar Regra de Recorrência" at bounding box center [92, 228] width 84 height 8
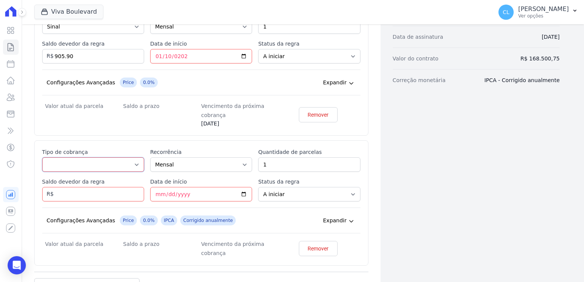
click at [130, 162] on select "Parcela Normal Entrada Sinal Intercalada Chaves Pré-chaves Pós-chaves Impostos …" at bounding box center [93, 164] width 102 height 14
select select "deposit"
click at [42, 157] on select "Parcela Normal Entrada Sinal Intercalada Chaves Pré-chaves Pós-chaves Impostos …" at bounding box center [93, 164] width 102 height 14
drag, startPoint x: 278, startPoint y: 163, endPoint x: 254, endPoint y: 162, distance: 23.6
click at [254, 162] on div "Esse tipo de parcela não entra no saldo devedor do contrato. Tipo de cobrança P…" at bounding box center [201, 202] width 318 height 109
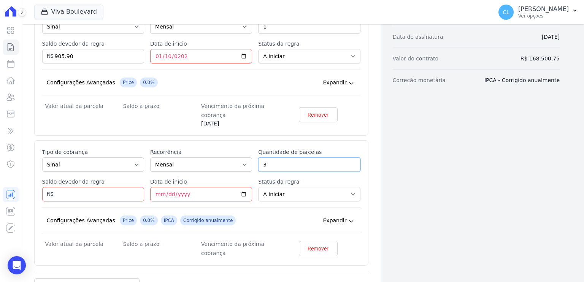
type input "3"
click at [93, 199] on input "Saldo devedor da regra" at bounding box center [93, 194] width 102 height 14
click at [85, 192] on input "Saldo devedor da regra" at bounding box center [93, 194] width 102 height 14
type input "8153.25"
type input "2026-02-10"
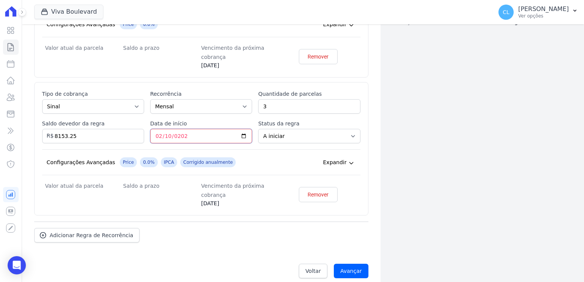
scroll to position [247, 0]
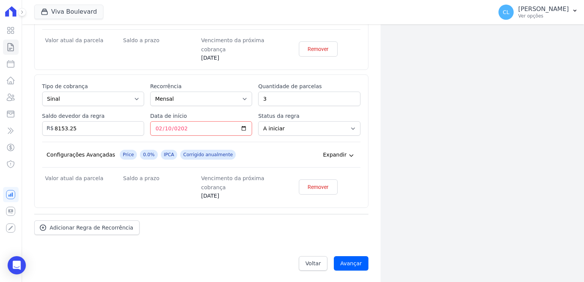
click at [348, 153] on icon at bounding box center [351, 155] width 6 height 6
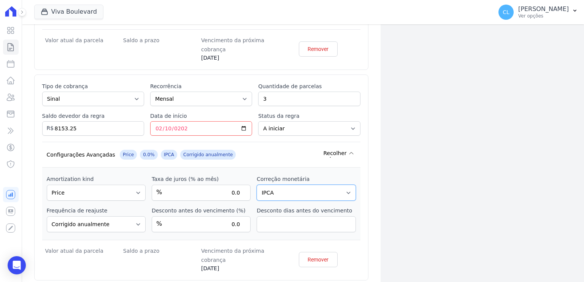
click at [339, 188] on select "Sem reajuste Média dos últimos 12 meses acumulado de INCCM Média dos últimos 12…" at bounding box center [305, 193] width 99 height 16
select select
click at [256, 185] on select "Sem reajuste Média dos últimos 12 meses acumulado de INCCM Média dos últimos 12…" at bounding box center [305, 193] width 99 height 16
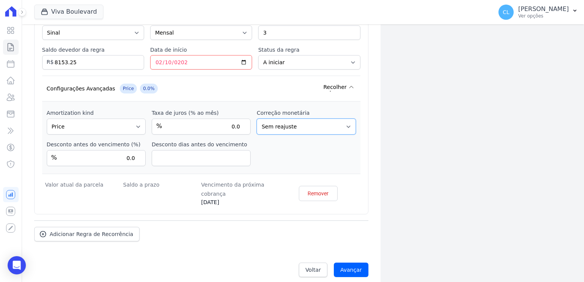
scroll to position [319, 0]
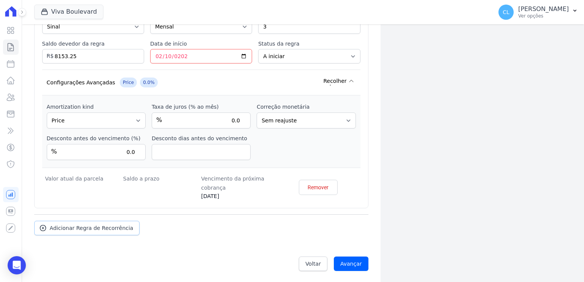
click at [109, 228] on span "Adicionar Regra de Recorrência" at bounding box center [92, 228] width 84 height 8
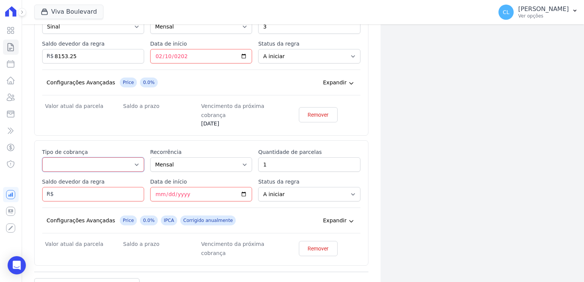
click at [98, 160] on select "Parcela Normal Entrada Sinal Intercalada Chaves Pré-chaves Pós-chaves Impostos …" at bounding box center [93, 164] width 102 height 14
select select "standard"
click at [42, 157] on select "Parcela Normal Entrada Sinal Intercalada Chaves Pré-chaves Pós-chaves Impostos …" at bounding box center [93, 164] width 102 height 14
drag, startPoint x: 280, startPoint y: 163, endPoint x: 235, endPoint y: 162, distance: 44.5
click at [235, 162] on div "Esse tipo de parcela não entra no saldo devedor do contrato. Tipo de cobrança P…" at bounding box center [201, 202] width 318 height 109
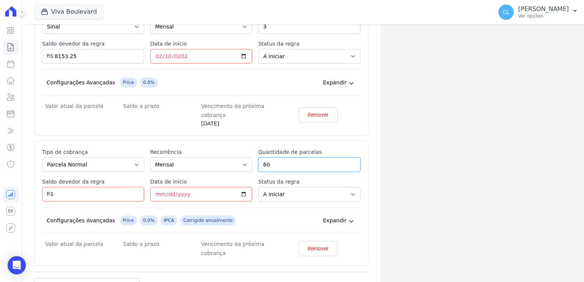
type input "60"
click at [117, 187] on input "Saldo devedor da regra" at bounding box center [93, 194] width 102 height 14
type input "159441.60"
type input "2026-05-10"
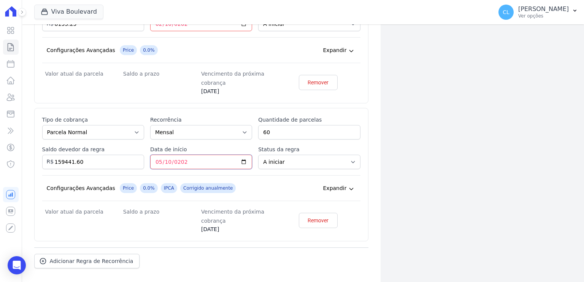
scroll to position [385, 0]
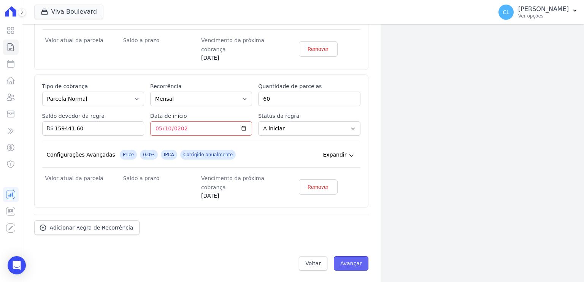
click at [351, 261] on input "Avançar" at bounding box center [351, 263] width 35 height 14
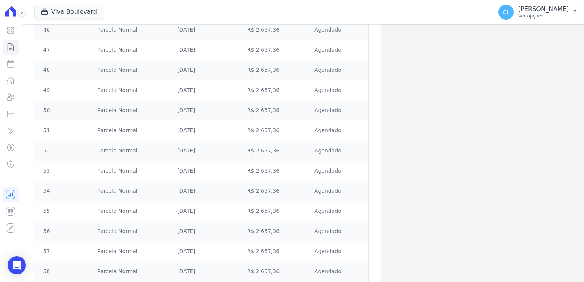
scroll to position [1220, 0]
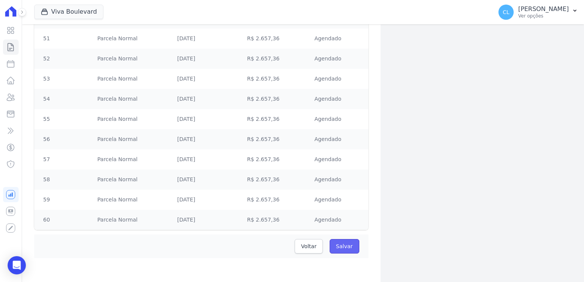
click at [343, 249] on input "Salvar" at bounding box center [344, 246] width 30 height 14
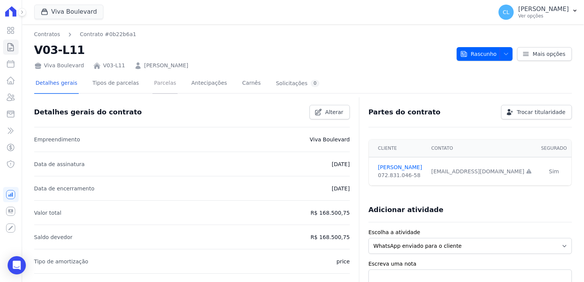
click at [157, 85] on link "Parcelas" at bounding box center [164, 84] width 25 height 20
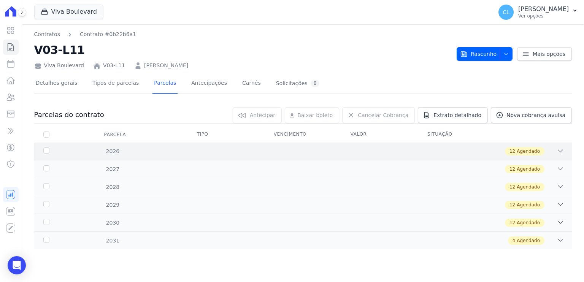
click at [558, 149] on icon at bounding box center [560, 151] width 8 height 8
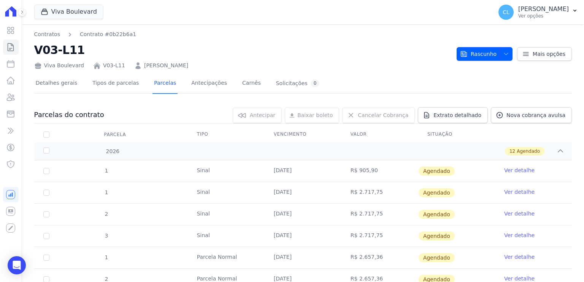
click at [513, 170] on link "Ver detalhe" at bounding box center [519, 170] width 30 height 8
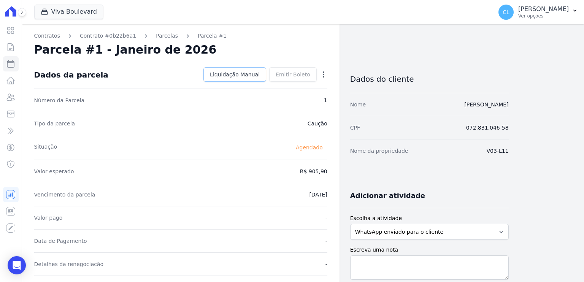
click at [246, 73] on span "Liquidação Manual" at bounding box center [235, 75] width 50 height 8
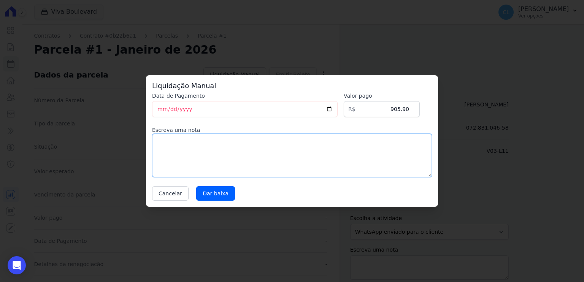
click at [208, 139] on textarea at bounding box center [292, 155] width 280 height 43
type textarea "a ser pago via Conta Pronta em [DATE]"
click at [206, 196] on input "Dar baixa" at bounding box center [215, 193] width 39 height 14
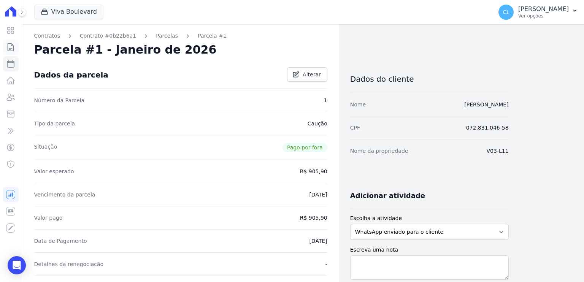
click at [12, 47] on icon at bounding box center [10, 47] width 9 height 9
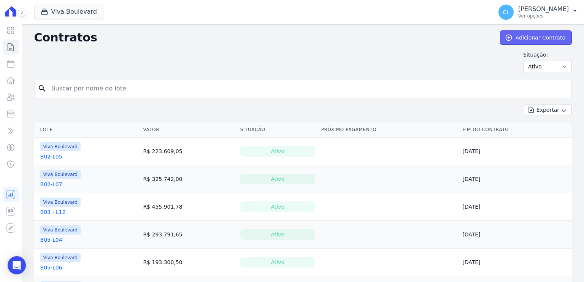
click at [545, 38] on link "Adicionar Contrato" at bounding box center [536, 37] width 72 height 14
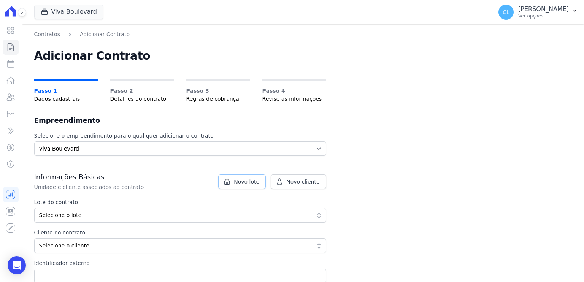
click at [257, 184] on span "Novo lote" at bounding box center [246, 182] width 25 height 8
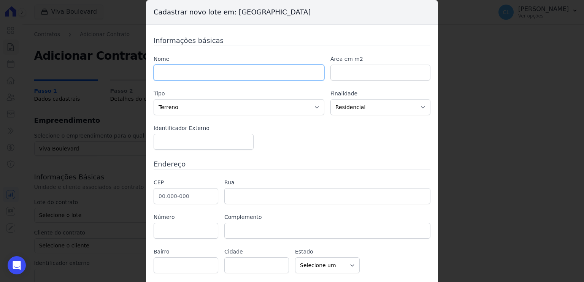
click at [177, 69] on input "text" at bounding box center [238, 73] width 171 height 16
type input "B03-L13"
click at [199, 195] on input "text" at bounding box center [185, 196] width 65 height 16
paste input "30.315-382"
type input "30.315-382"
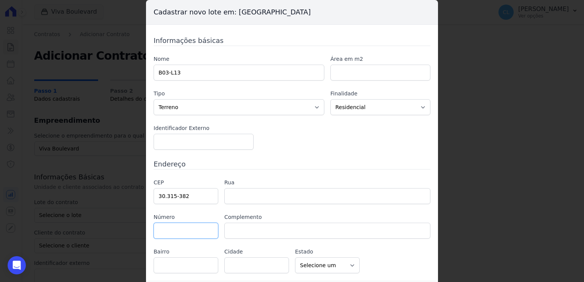
type input "Avenida dos Bandeirantes"
type input "Comiteco"
type input "Belo Horizonte"
select select "MG"
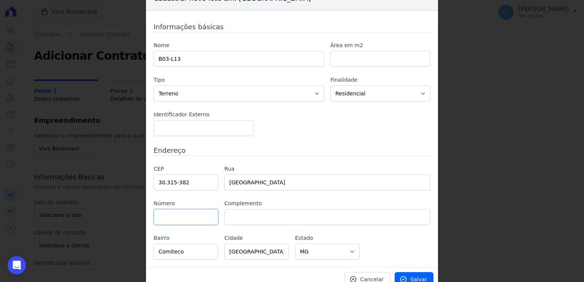
scroll to position [21, 0]
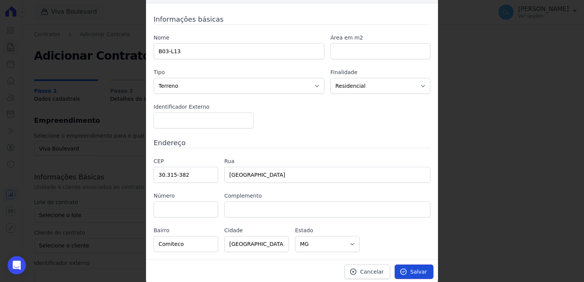
click at [404, 268] on icon at bounding box center [403, 272] width 8 height 8
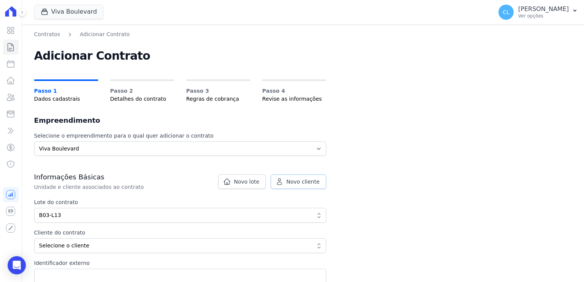
click at [302, 180] on span "Novo cliente" at bounding box center [302, 182] width 33 height 8
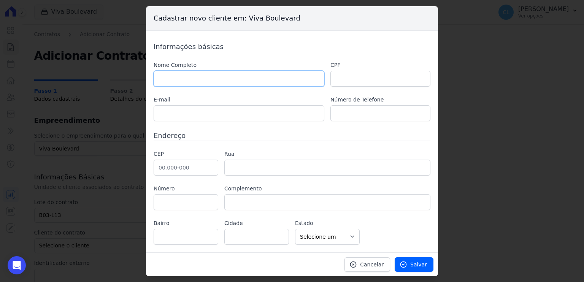
click at [229, 78] on input "text" at bounding box center [238, 79] width 171 height 16
paste input "[PERSON_NAME]"
type input "[PERSON_NAME]"
click at [365, 82] on input "text" at bounding box center [380, 79] width 100 height 16
paste input "581.014.546-91"
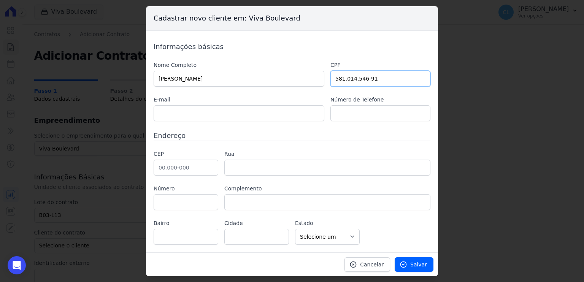
type input "581.014.546-91"
click at [162, 113] on input "text" at bounding box center [238, 113] width 171 height 16
paste input "lfidelism@gmail.com"
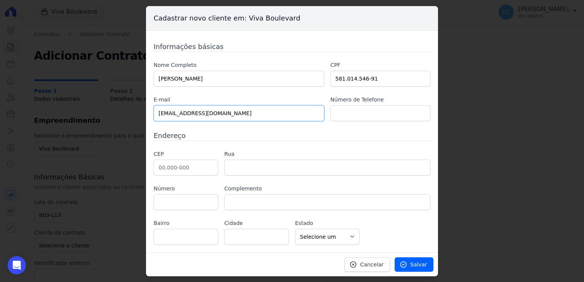
type input "lfidelism@gmail.com"
click at [177, 171] on input "text" at bounding box center [185, 168] width 65 height 16
paste input "36.407-044"
type input "36.407-044"
type input "Rua Antônio Campos"
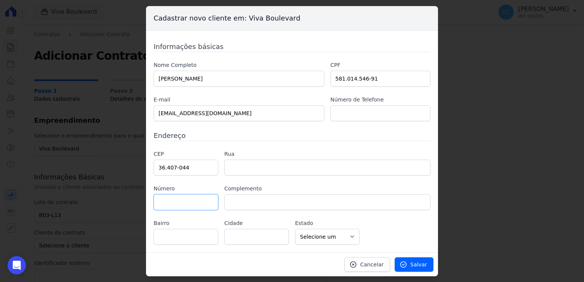
type input "Alvorada"
type input "Conselheiro Lafaiete"
select select "MG"
click at [196, 204] on input "text" at bounding box center [185, 202] width 65 height 16
type input "40"
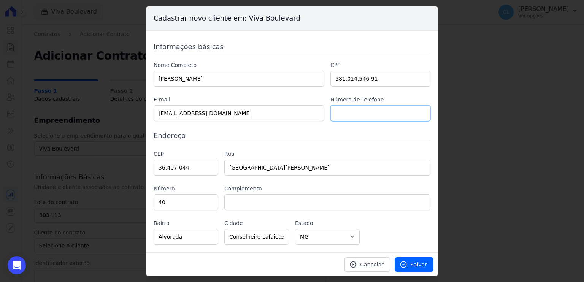
click at [364, 112] on input "text" at bounding box center [380, 113] width 100 height 16
paste input "(31) 98577-7306"
type input "(31) 98577-7306"
click at [413, 270] on link "Salvar" at bounding box center [413, 264] width 39 height 14
click at [414, 266] on div "Contratos Adicionar Contrato Adicionar Contrato Passo 1 Dados cadastrais Passo …" at bounding box center [303, 189] width 562 height 330
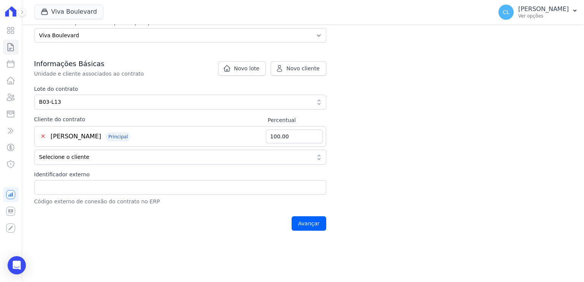
scroll to position [114, 0]
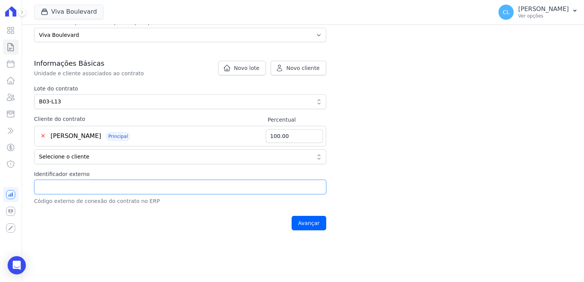
click at [74, 186] on input "Identificador externo" at bounding box center [180, 187] width 292 height 14
type input "213"
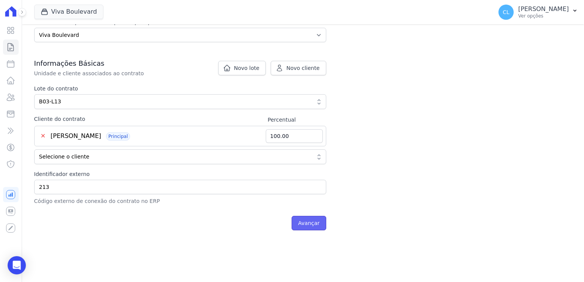
click at [312, 221] on input "Avançar" at bounding box center [308, 223] width 35 height 14
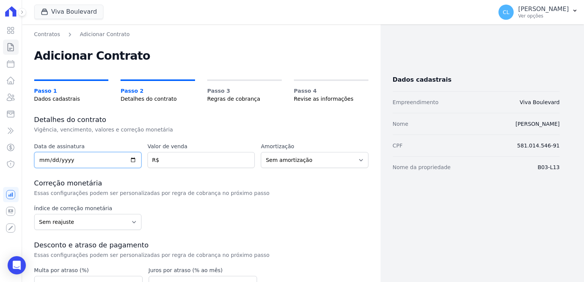
click at [95, 158] on input "date" at bounding box center [87, 160] width 107 height 16
type input "[DATE]"
click at [188, 160] on input "number" at bounding box center [200, 160] width 107 height 16
type input "356976.06"
click at [356, 161] on select "Sem amortização Price Sac" at bounding box center [314, 160] width 107 height 16
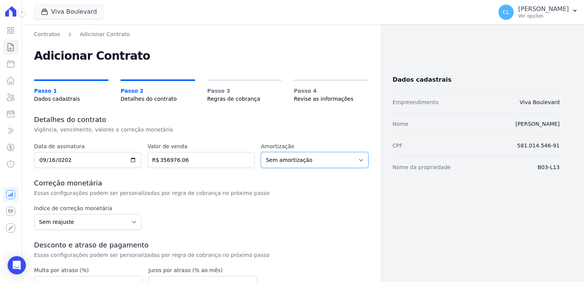
select select "price"
click at [261, 152] on select "Sem amortização Price Sac" at bounding box center [314, 160] width 107 height 16
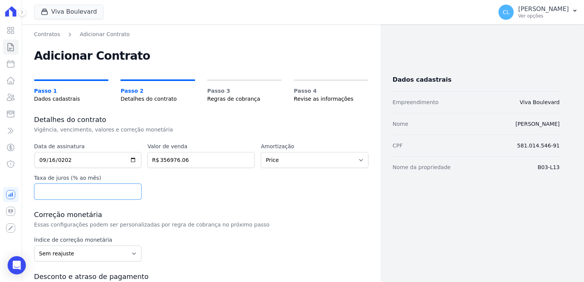
click at [85, 188] on input "number" at bounding box center [87, 192] width 107 height 16
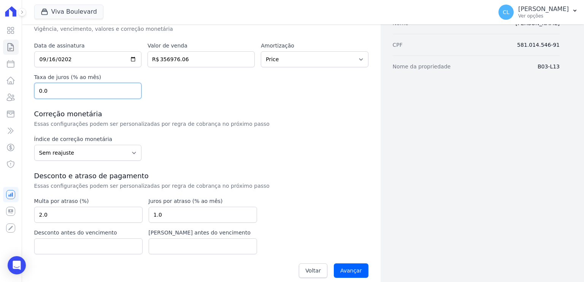
scroll to position [108, 0]
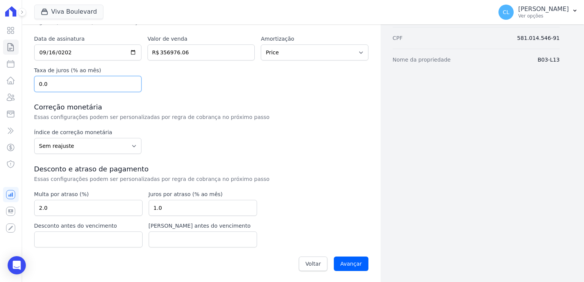
type input "0.0"
click at [131, 143] on select "Sem reajuste Média dos últimos 12 meses acumulado de INCCM Média dos últimos 12…" at bounding box center [87, 146] width 107 height 16
click at [130, 147] on select "Sem reajuste Média dos últimos 12 meses acumulado de INCCM Média dos últimos 12…" at bounding box center [87, 146] width 107 height 16
click at [115, 139] on select "Sem reajuste Média dos últimos 12 meses acumulado de INCCM Média dos últimos 12…" at bounding box center [87, 146] width 107 height 16
select select "ipca"
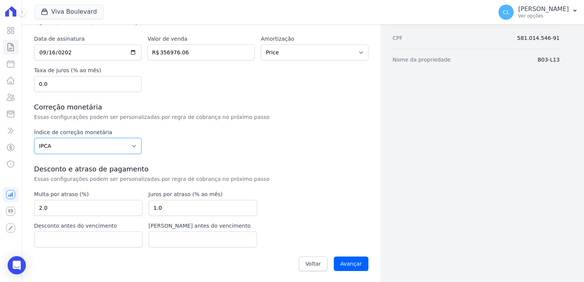
click at [34, 138] on select "Sem reajuste Média dos últimos 12 meses acumulado de INCCM Média dos últimos 12…" at bounding box center [87, 146] width 107 height 16
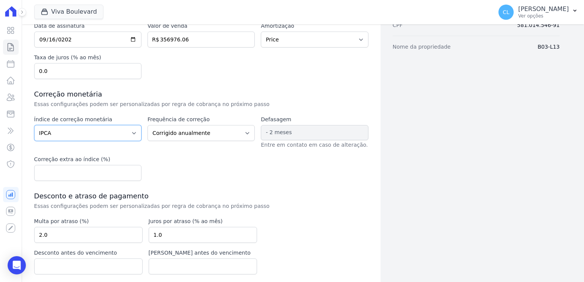
scroll to position [147, 0]
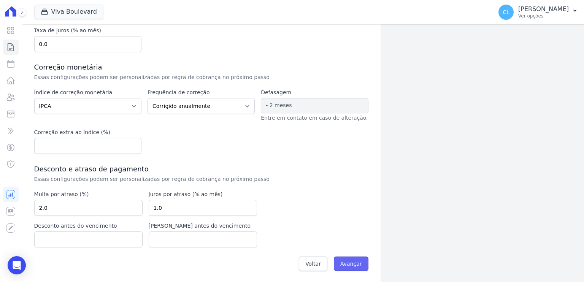
click at [351, 263] on input "Avançar" at bounding box center [351, 263] width 35 height 14
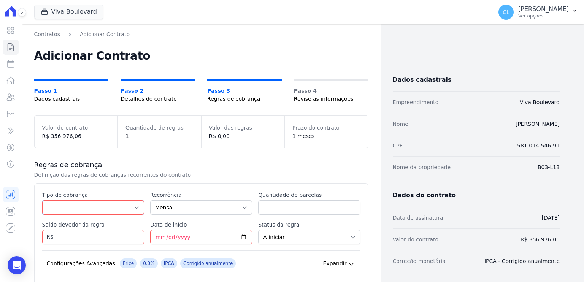
click at [103, 210] on select "Parcela Normal Entrada Sinal Intercalada Chaves Pré-chaves Pós-chaves Impostos …" at bounding box center [93, 207] width 102 height 14
select select "down_payment"
click at [42, 200] on select "Parcela Normal Entrada Sinal Intercalada Chaves Pré-chaves Pós-chaves Impostos …" at bounding box center [93, 207] width 102 height 14
click at [153, 237] on input "Data de início" at bounding box center [201, 237] width 102 height 14
type input "[DATE]"
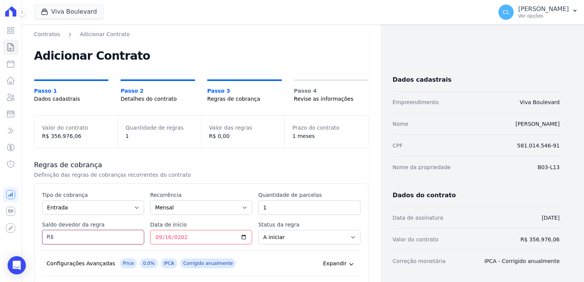
click at [102, 237] on input "Saldo devedor da regra" at bounding box center [93, 237] width 102 height 14
type input "19192.26"
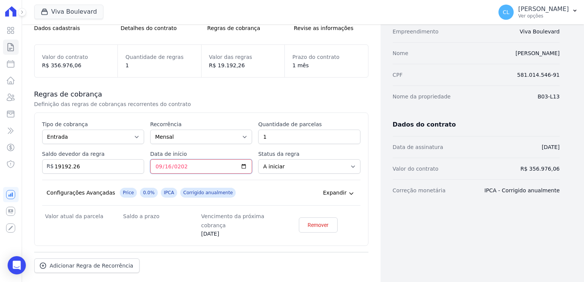
scroll to position [109, 0]
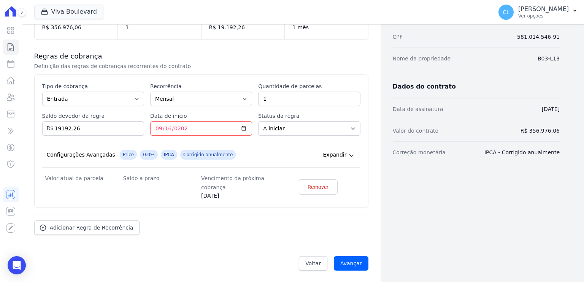
click at [349, 155] on icon at bounding box center [350, 156] width 3 height 2
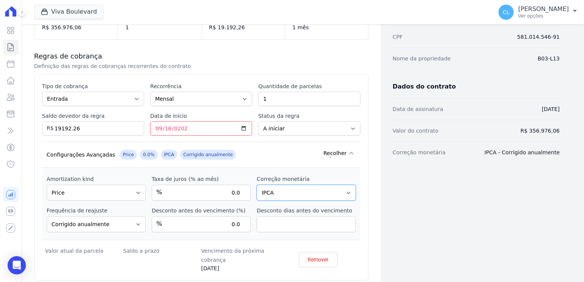
click at [343, 187] on select "Sem reajuste Média dos últimos 12 meses acumulado de INCCM Média dos últimos 12…" at bounding box center [305, 193] width 99 height 16
select select
click at [256, 185] on select "Sem reajuste Média dos últimos 12 meses acumulado de INCCM Média dos últimos 12…" at bounding box center [305, 193] width 99 height 16
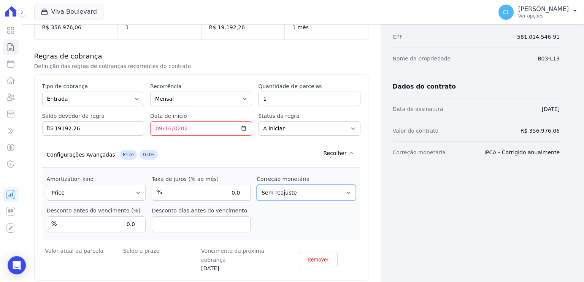
scroll to position [181, 0]
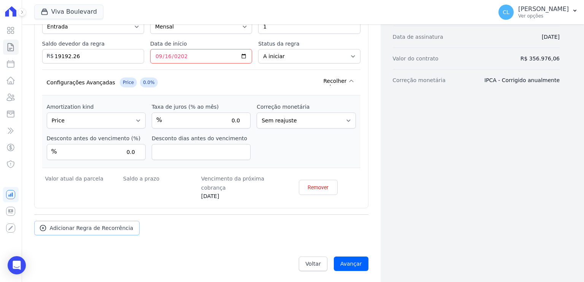
click at [88, 231] on span "Adicionar Regra de Recorrência" at bounding box center [92, 228] width 84 height 8
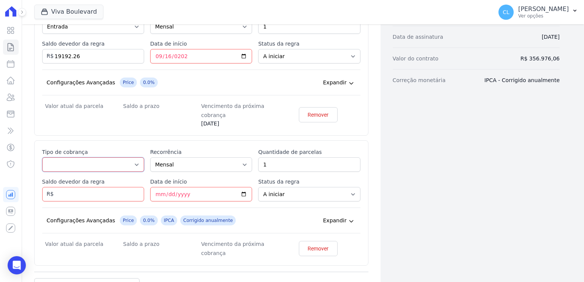
click at [119, 162] on select "Parcela Normal Entrada Sinal Intercalada Chaves Pré-chaves Pós-chaves Impostos …" at bounding box center [93, 164] width 102 height 14
select select "standard"
click at [42, 157] on select "Parcela Normal Entrada Sinal Intercalada Chaves Pré-chaves Pós-chaves Impostos …" at bounding box center [93, 164] width 102 height 14
drag, startPoint x: 277, startPoint y: 163, endPoint x: 245, endPoint y: 164, distance: 32.3
click at [246, 164] on div "Esse tipo de parcela não entra no saldo devedor do contrato. Tipo de cobrança P…" at bounding box center [201, 202] width 318 height 109
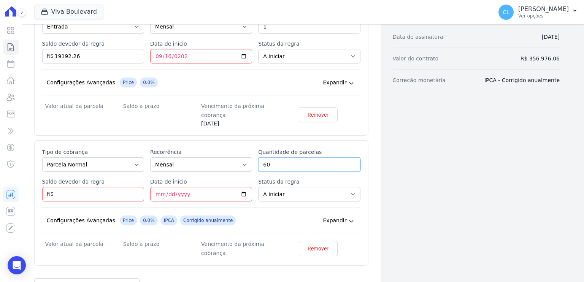
type input "60"
click at [109, 193] on input "Saldo devedor da regra" at bounding box center [93, 194] width 102 height 14
click at [90, 195] on input "Saldo devedor da regra" at bounding box center [93, 194] width 102 height 14
type input "310914.63"
type input "[DATE]"
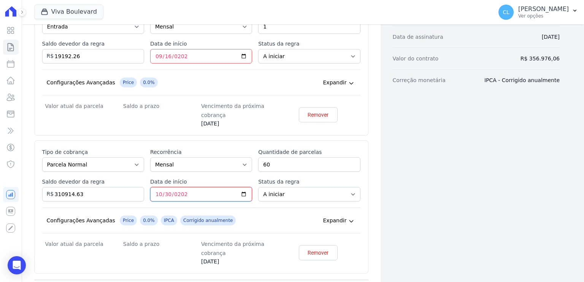
scroll to position [247, 0]
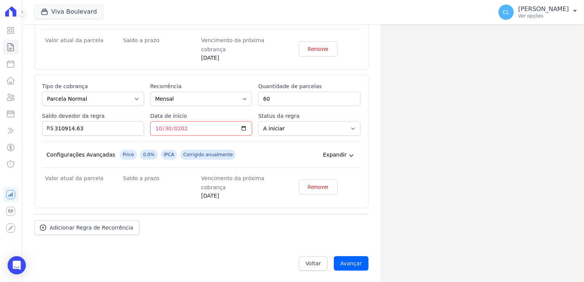
click at [348, 154] on icon at bounding box center [351, 155] width 6 height 6
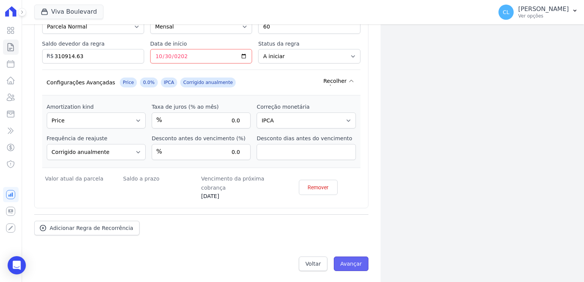
click at [343, 266] on input "Avançar" at bounding box center [351, 263] width 35 height 14
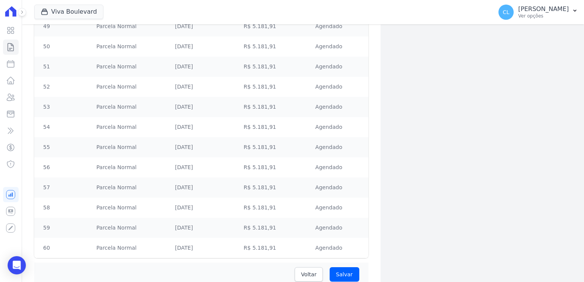
scroll to position [1159, 0]
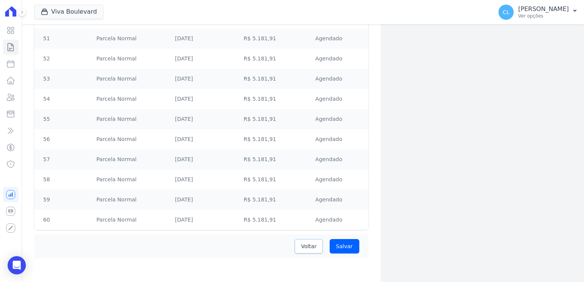
click at [312, 246] on span "Voltar" at bounding box center [309, 246] width 16 height 8
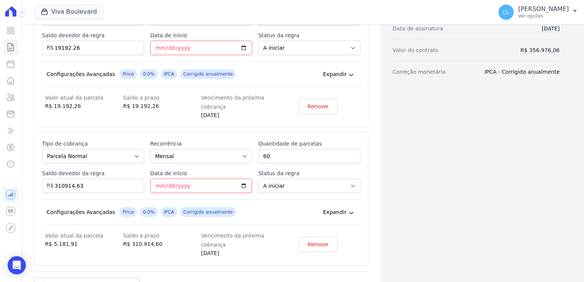
scroll to position [190, 0]
click at [96, 189] on input "310914.63" at bounding box center [93, 185] width 102 height 14
drag, startPoint x: 105, startPoint y: 184, endPoint x: 46, endPoint y: 183, distance: 58.5
click at [46, 183] on div "Saldo devedor da regra 310914.63 R$" at bounding box center [93, 181] width 102 height 24
type input "337783.80"
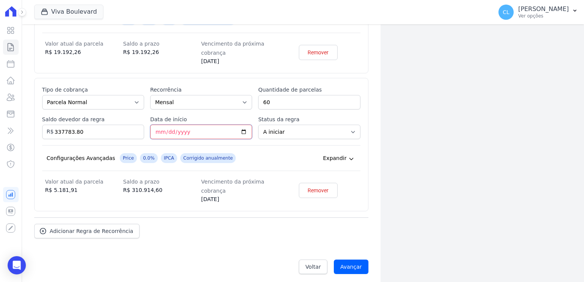
scroll to position [247, 0]
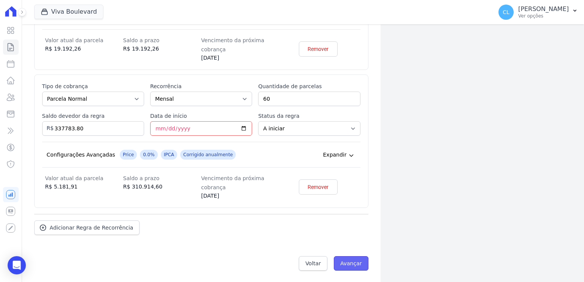
click at [345, 261] on input "Avançar" at bounding box center [351, 263] width 35 height 14
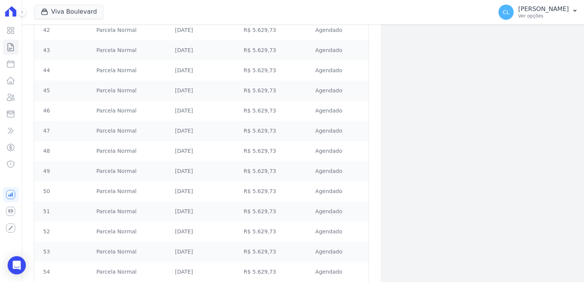
scroll to position [1159, 0]
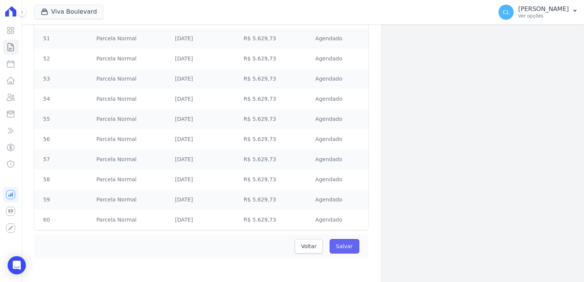
click at [347, 248] on input "Salvar" at bounding box center [344, 246] width 30 height 14
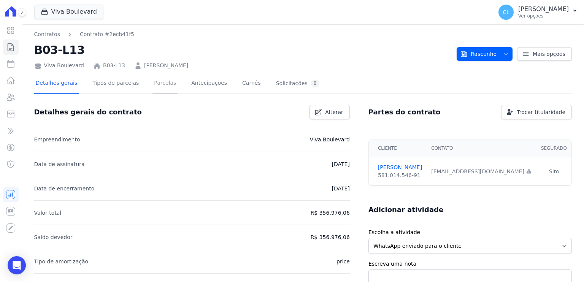
click at [155, 85] on link "Parcelas" at bounding box center [164, 84] width 25 height 20
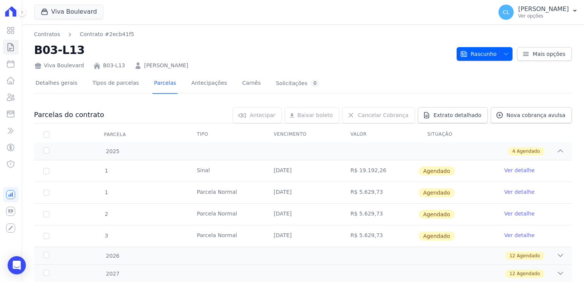
click at [511, 167] on link "Ver detalhe" at bounding box center [519, 170] width 30 height 8
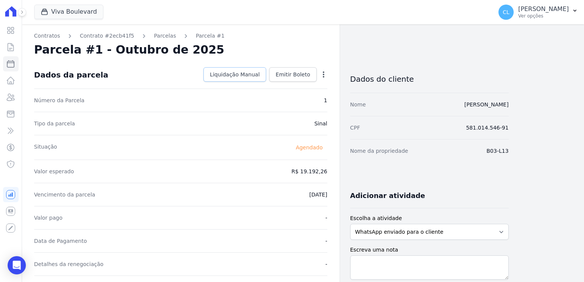
click at [243, 77] on span "Liquidação Manual" at bounding box center [235, 75] width 50 height 8
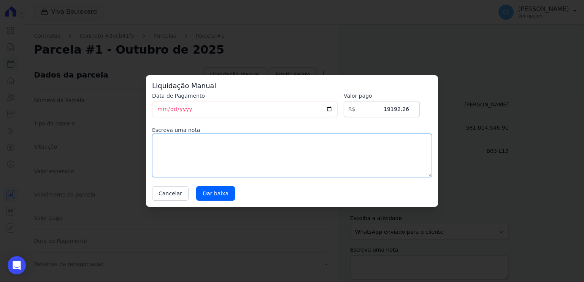
click at [215, 153] on textarea at bounding box center [292, 155] width 280 height 43
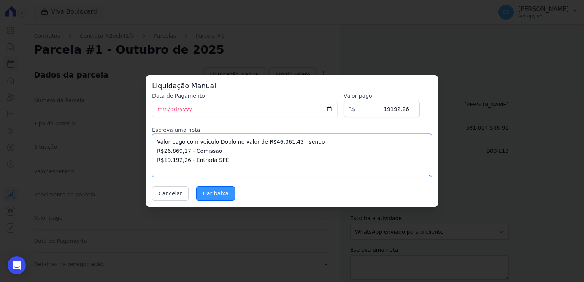
type textarea "Valor pago com veículo Dobló no valor de R$46.061,43 sendo R$26.869,17 - Comiss…"
click at [204, 191] on input "Dar baixa" at bounding box center [215, 193] width 39 height 14
